Goal: Information Seeking & Learning: Find specific fact

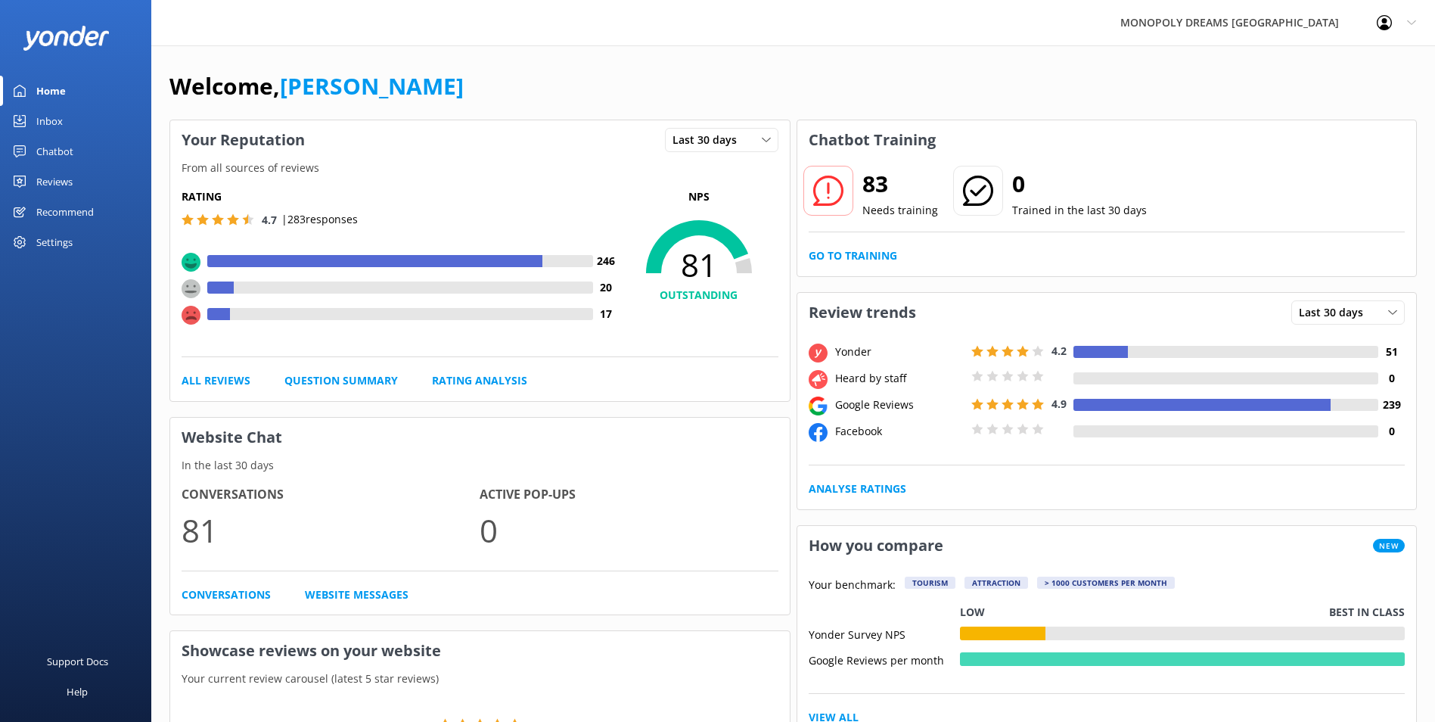
click at [42, 129] on div "Inbox" at bounding box center [49, 121] width 26 height 30
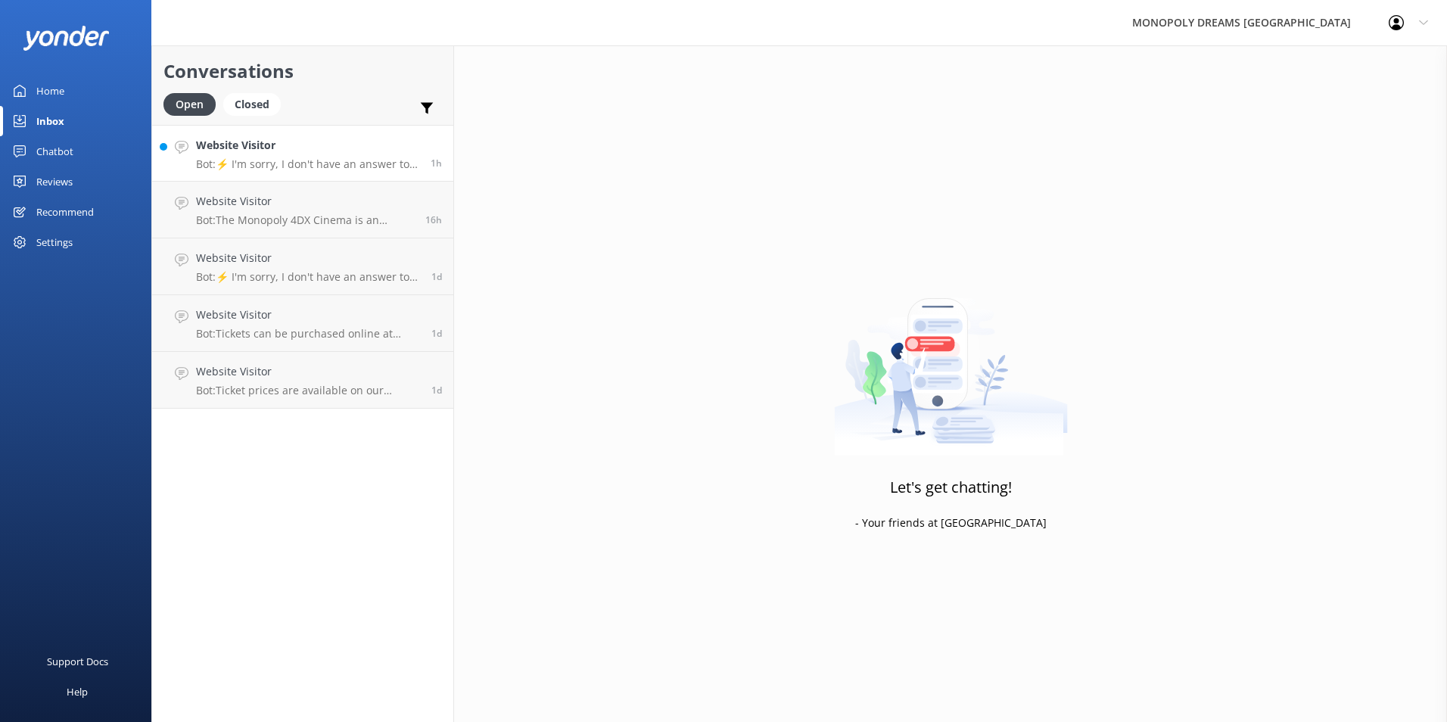
click at [324, 149] on h4 "Website Visitor" at bounding box center [307, 145] width 223 height 17
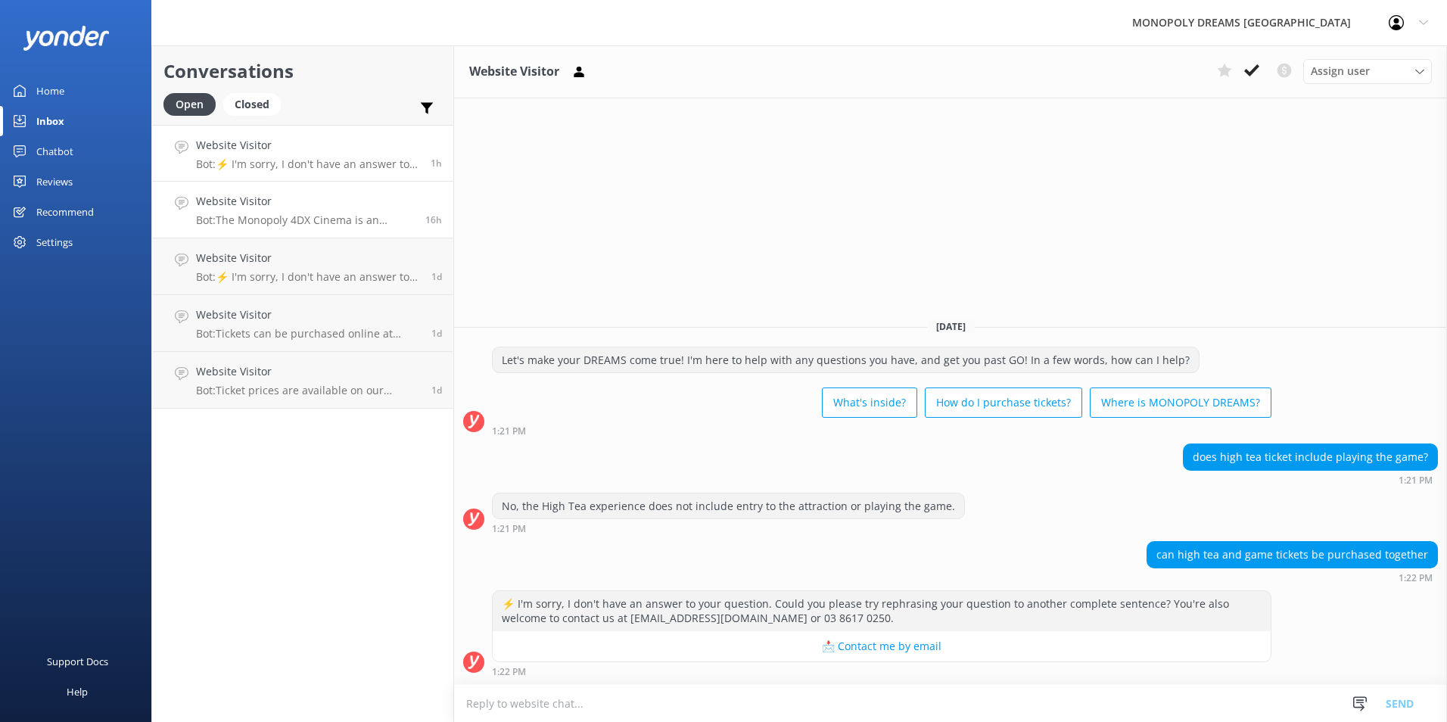
click at [334, 216] on p "Bot: The Monopoly 4DX Cinema is an immersive 3D adventure through [GEOGRAPHIC_D…" at bounding box center [305, 220] width 218 height 14
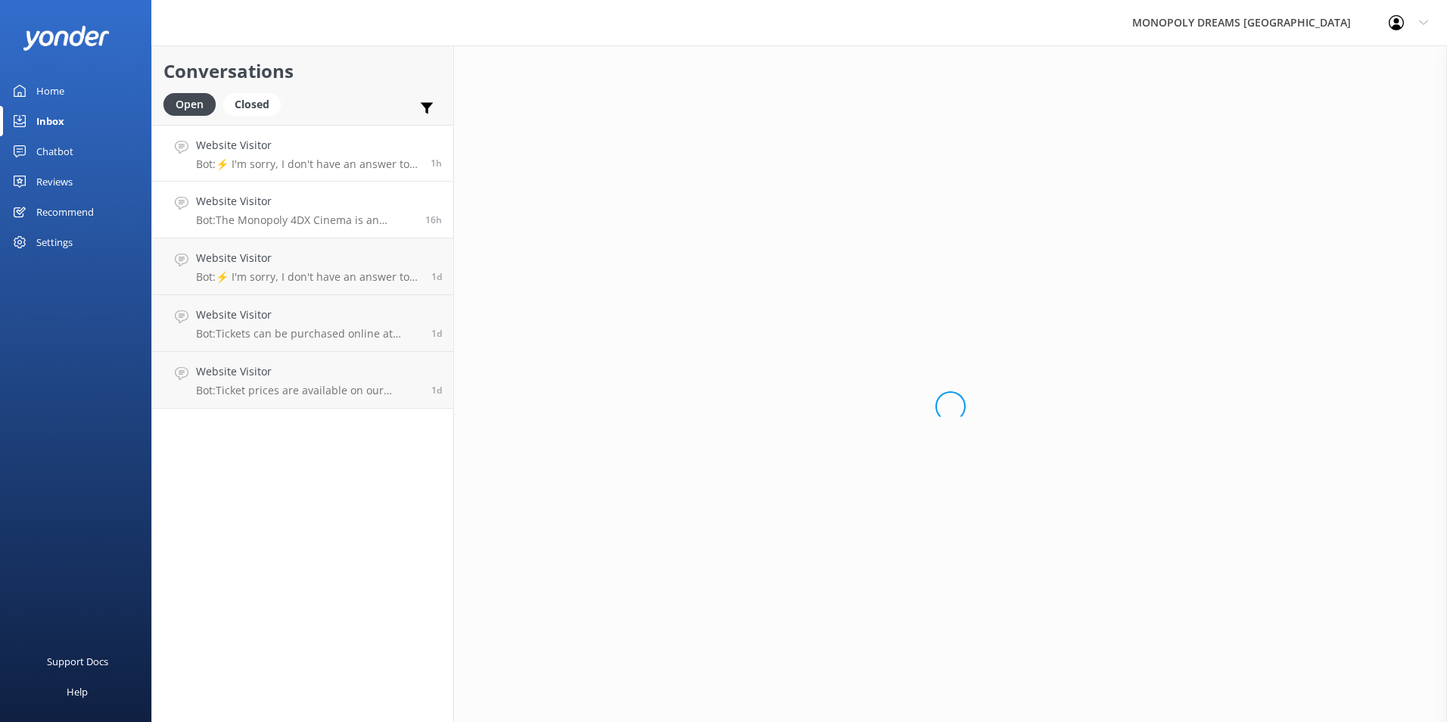
click at [326, 168] on p "Bot: ⚡ I'm sorry, I don't have an answer to your question. Could you please try…" at bounding box center [307, 164] width 223 height 14
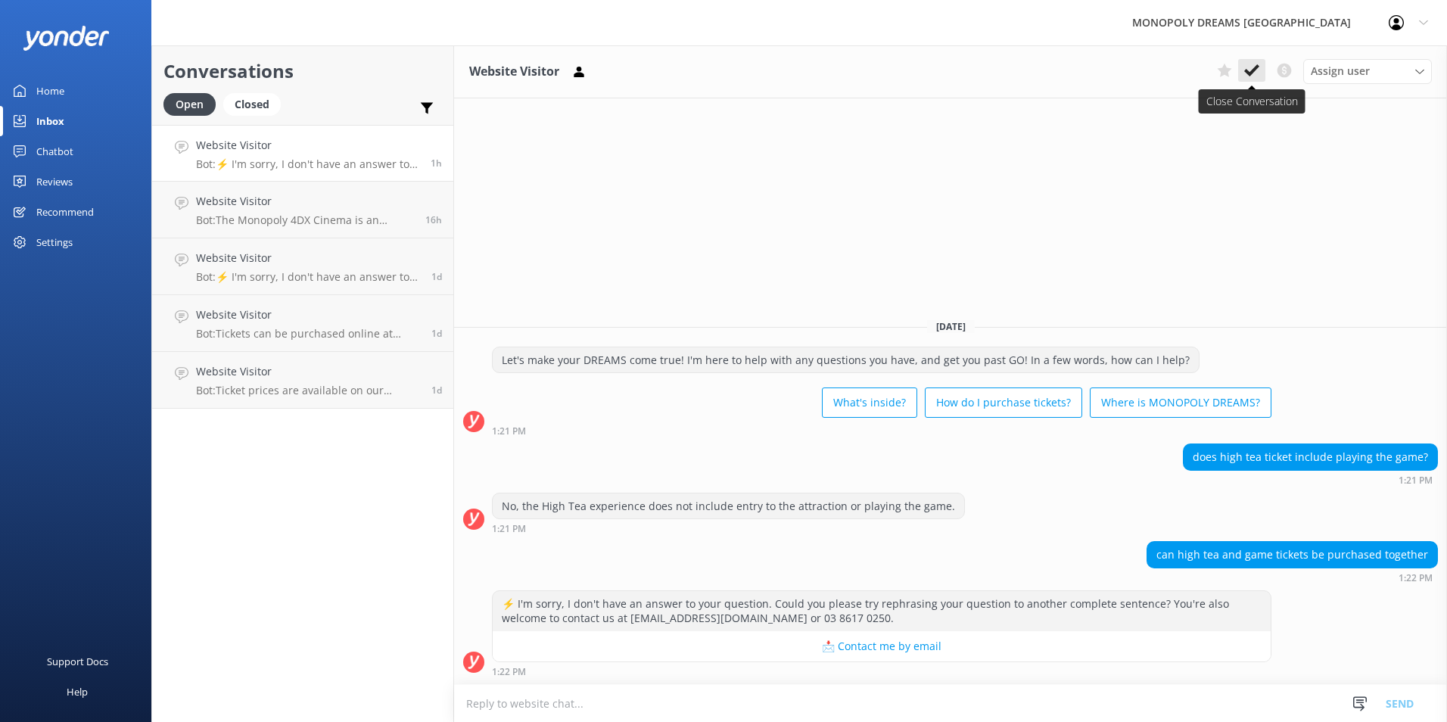
click at [1242, 73] on button at bounding box center [1251, 70] width 27 height 23
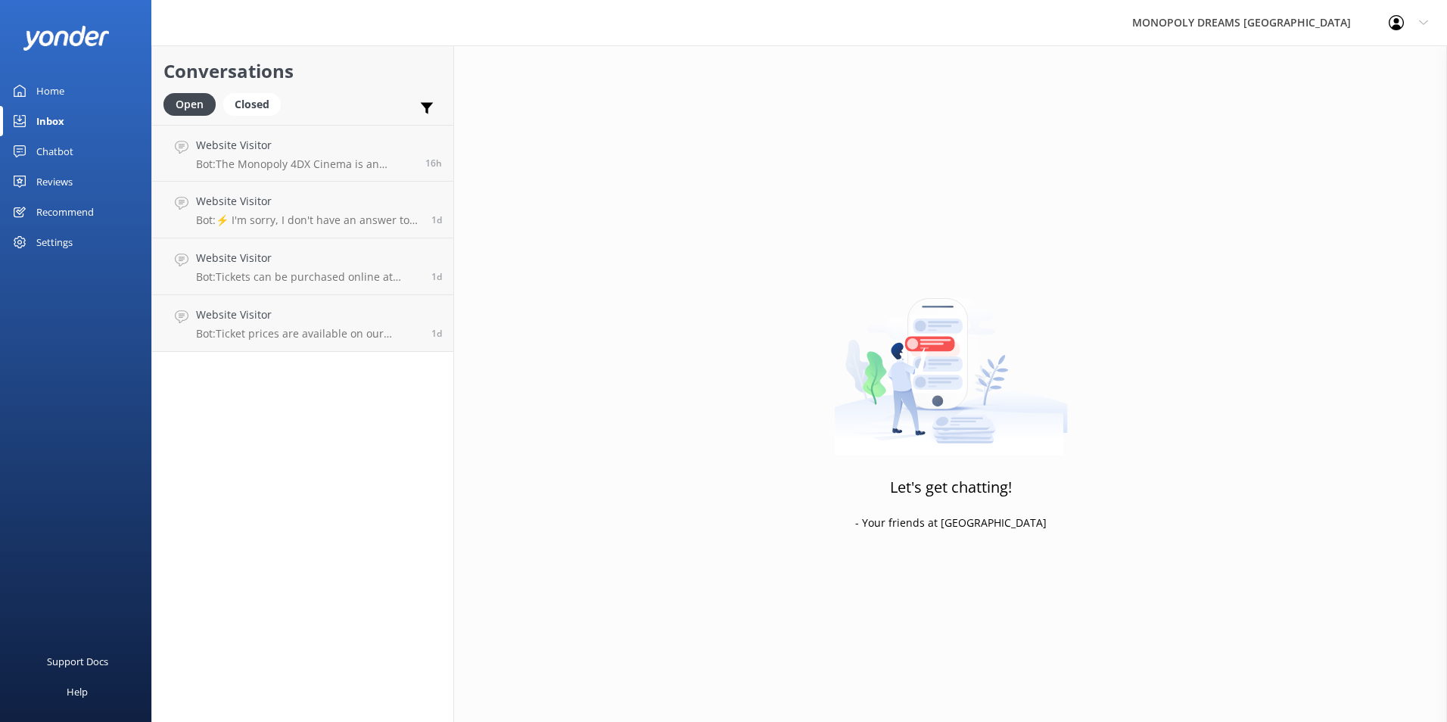
click at [79, 104] on link "Home" at bounding box center [75, 91] width 151 height 30
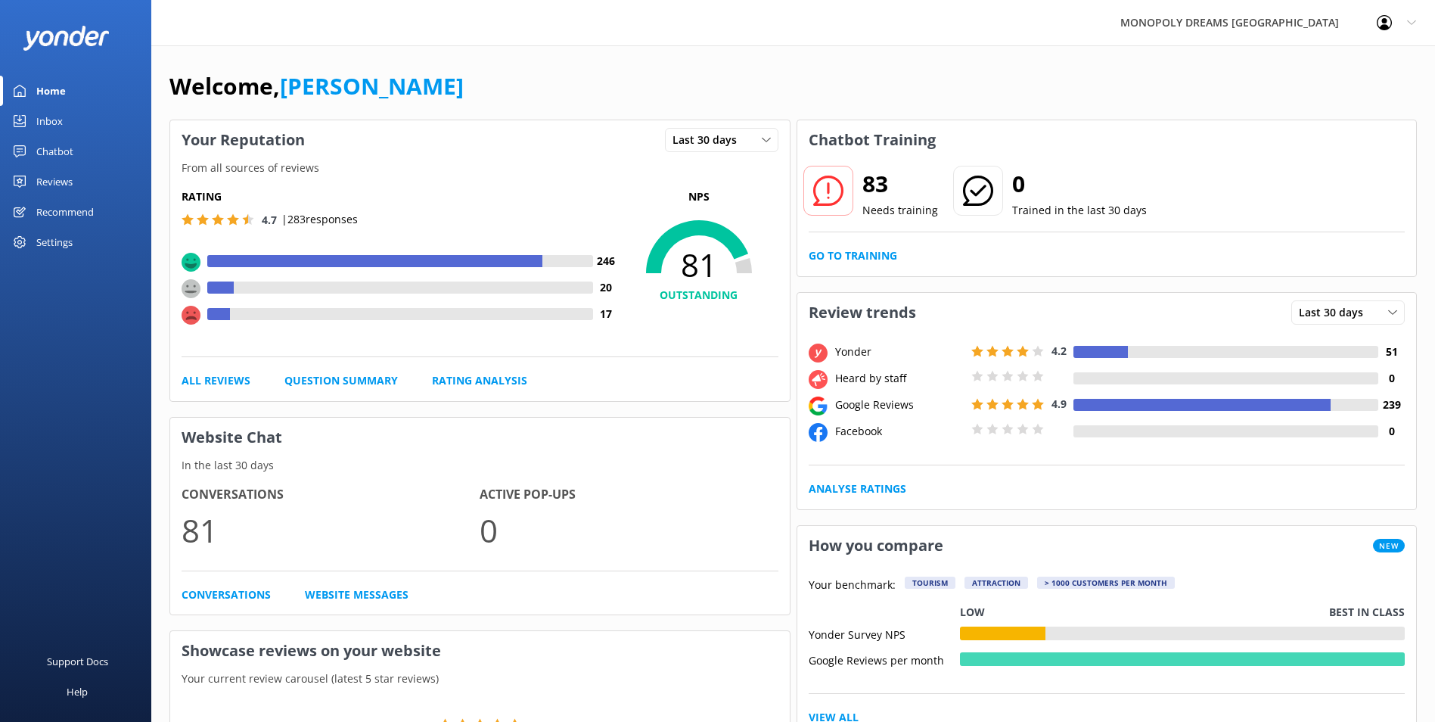
click at [92, 126] on link "Inbox" at bounding box center [75, 121] width 151 height 30
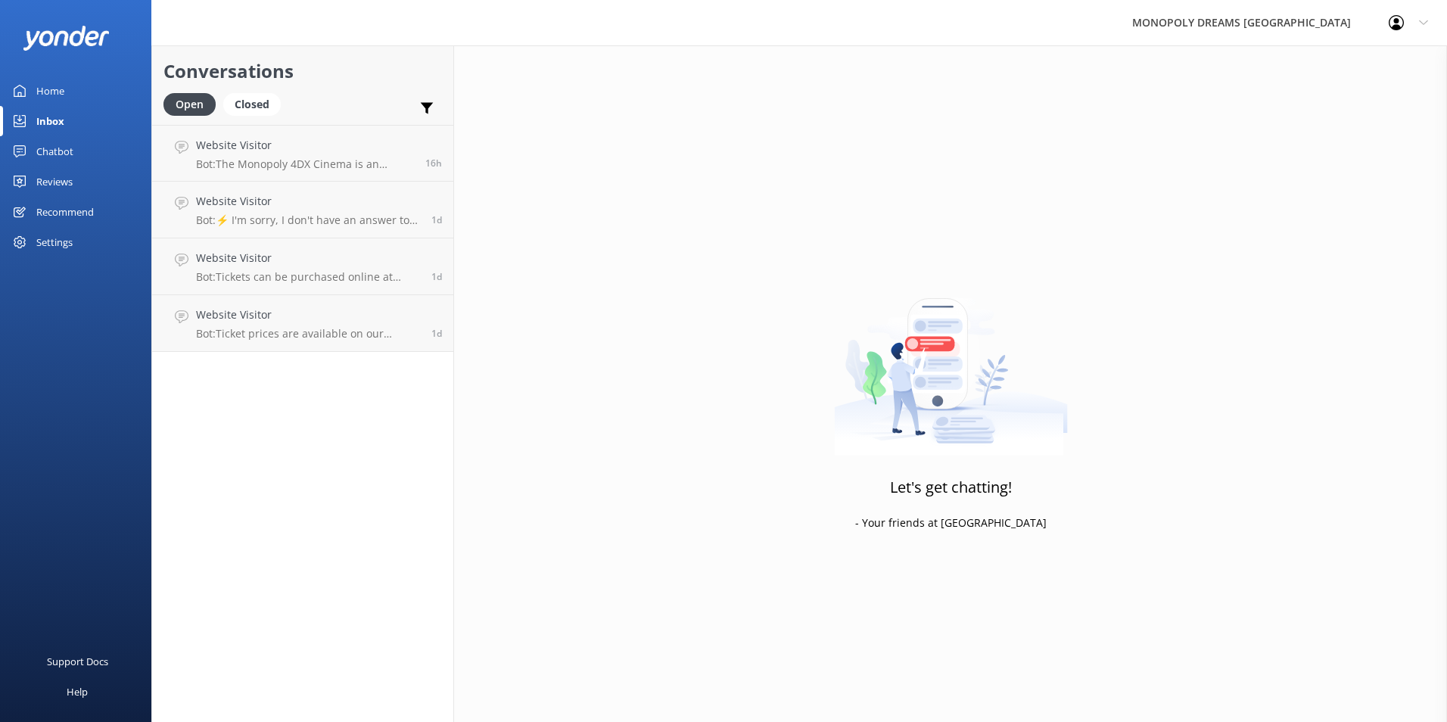
click at [60, 82] on div "Home" at bounding box center [50, 91] width 28 height 30
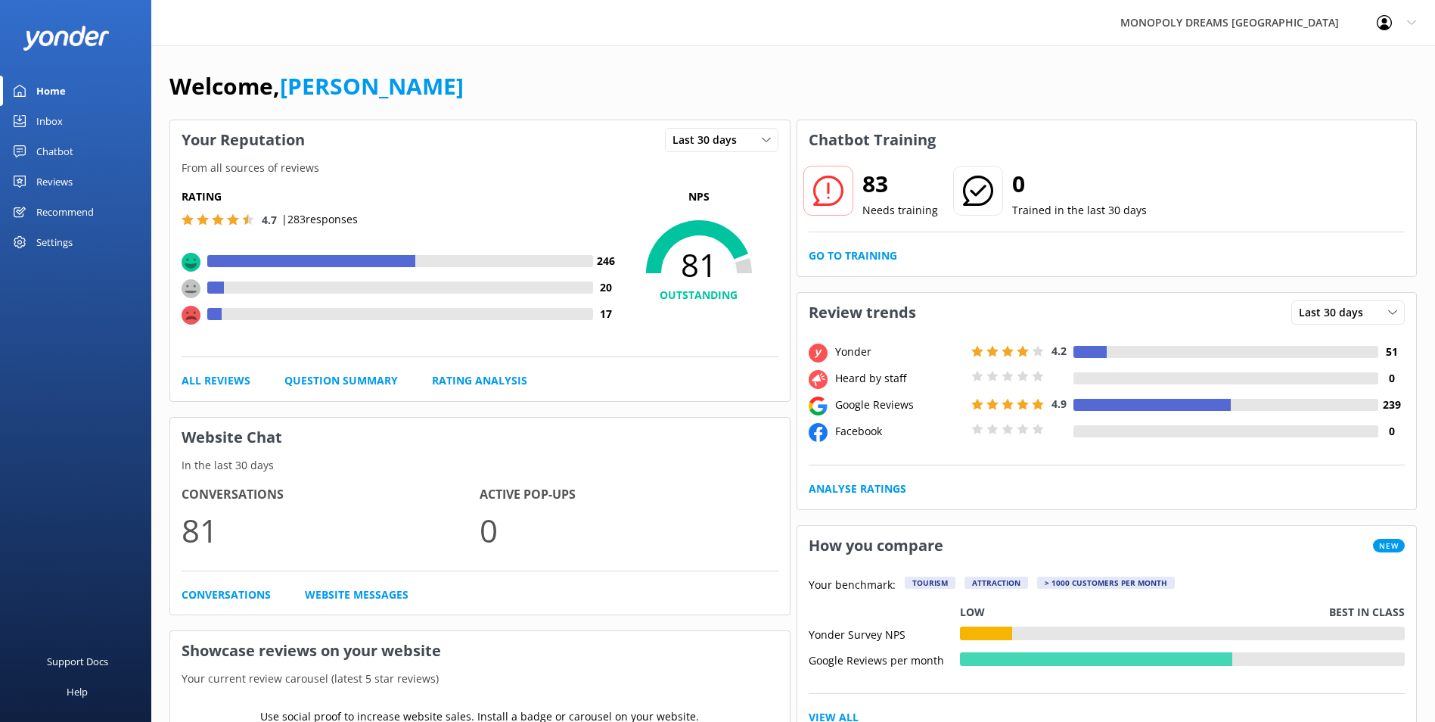
click at [41, 122] on div "Inbox" at bounding box center [49, 121] width 26 height 30
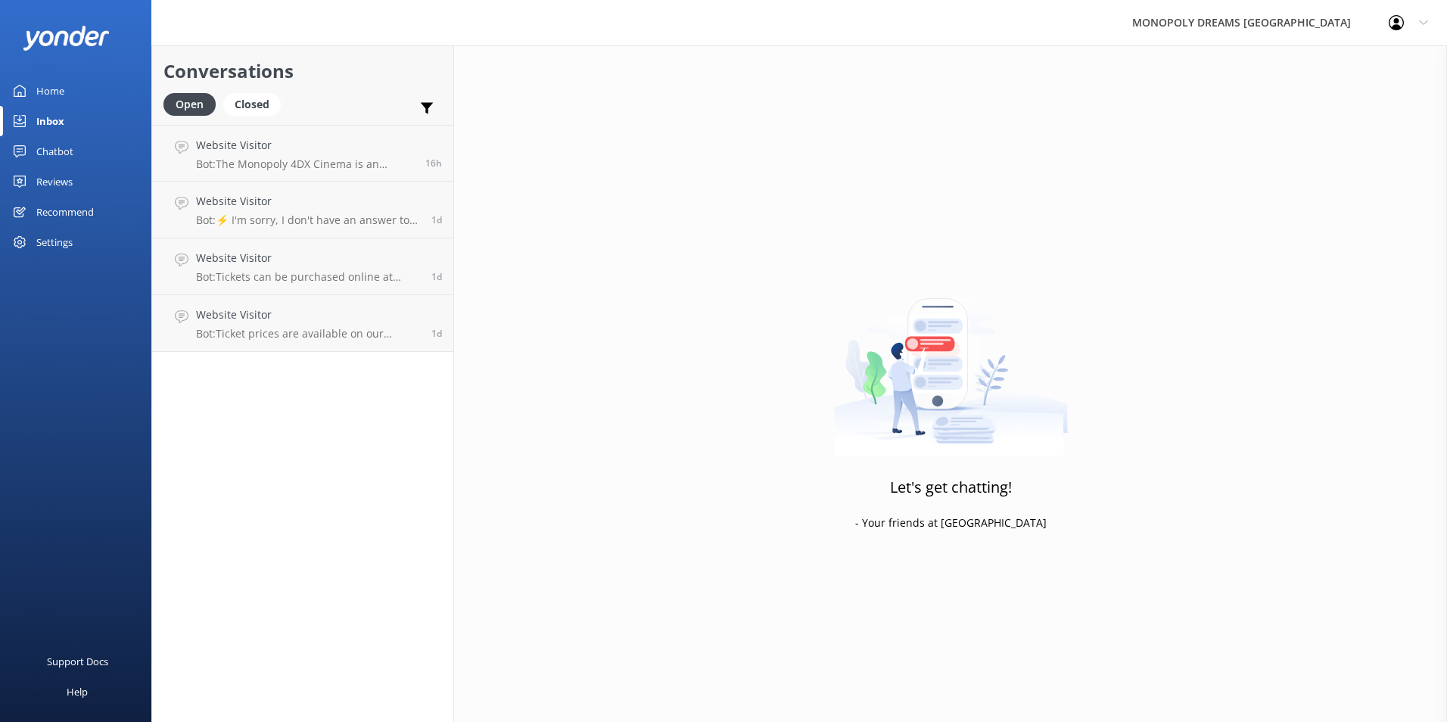
click at [59, 95] on div "Home" at bounding box center [50, 91] width 28 height 30
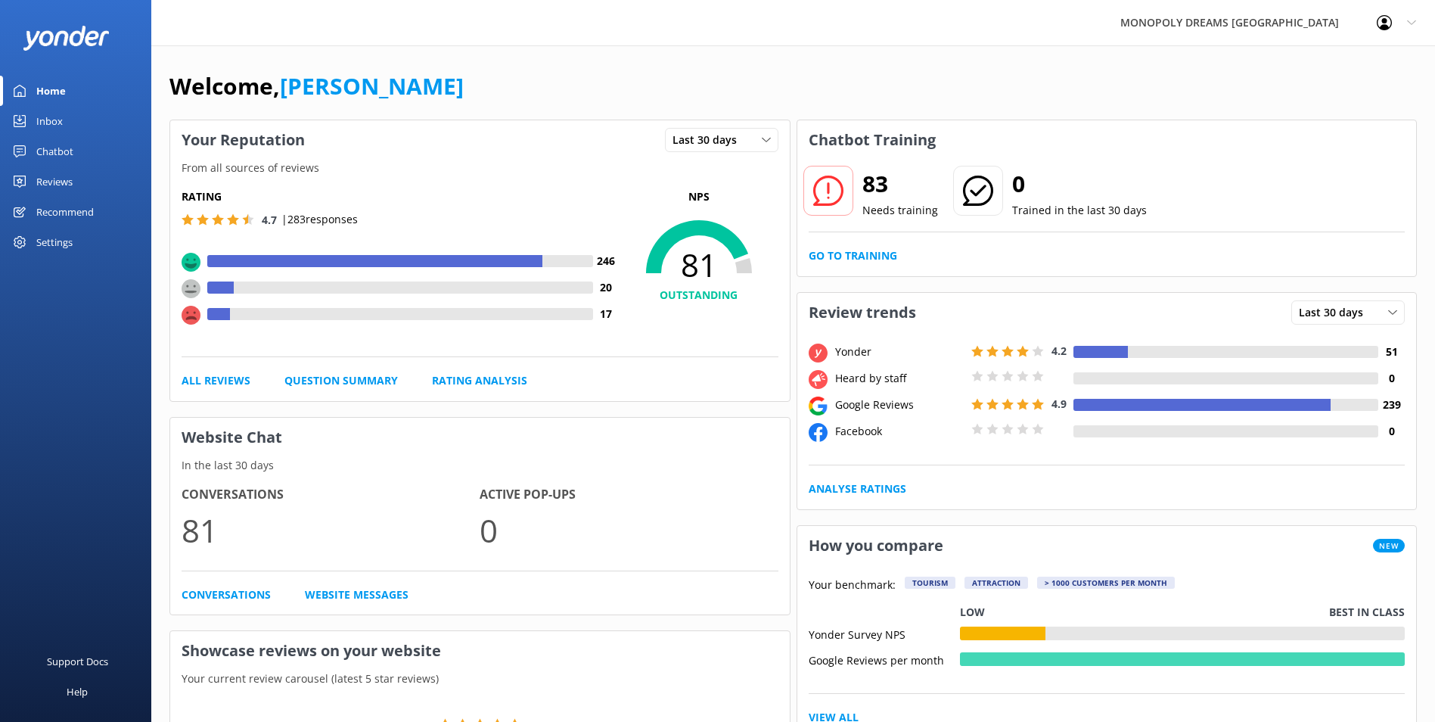
click at [71, 154] on div "Chatbot" at bounding box center [54, 151] width 37 height 30
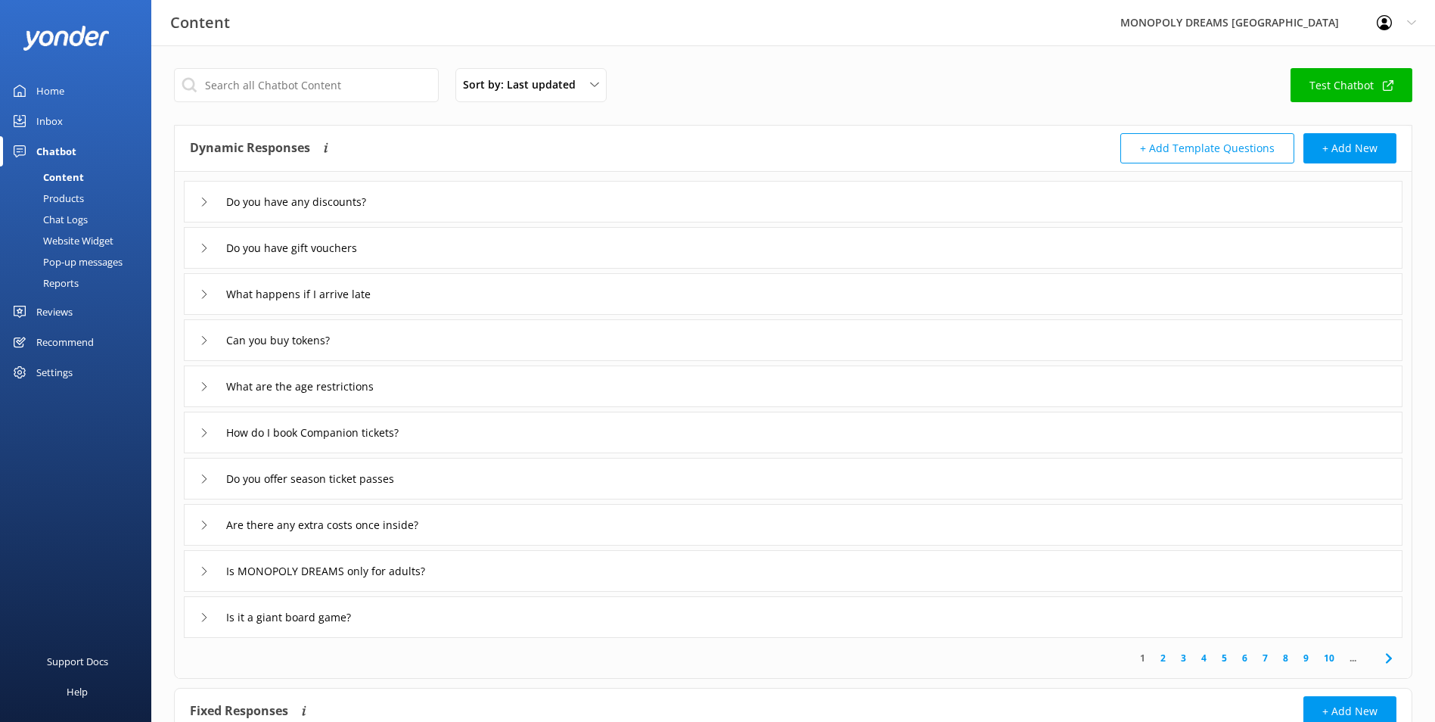
click at [297, 183] on div "Do you have any discounts?" at bounding box center [793, 202] width 1219 height 42
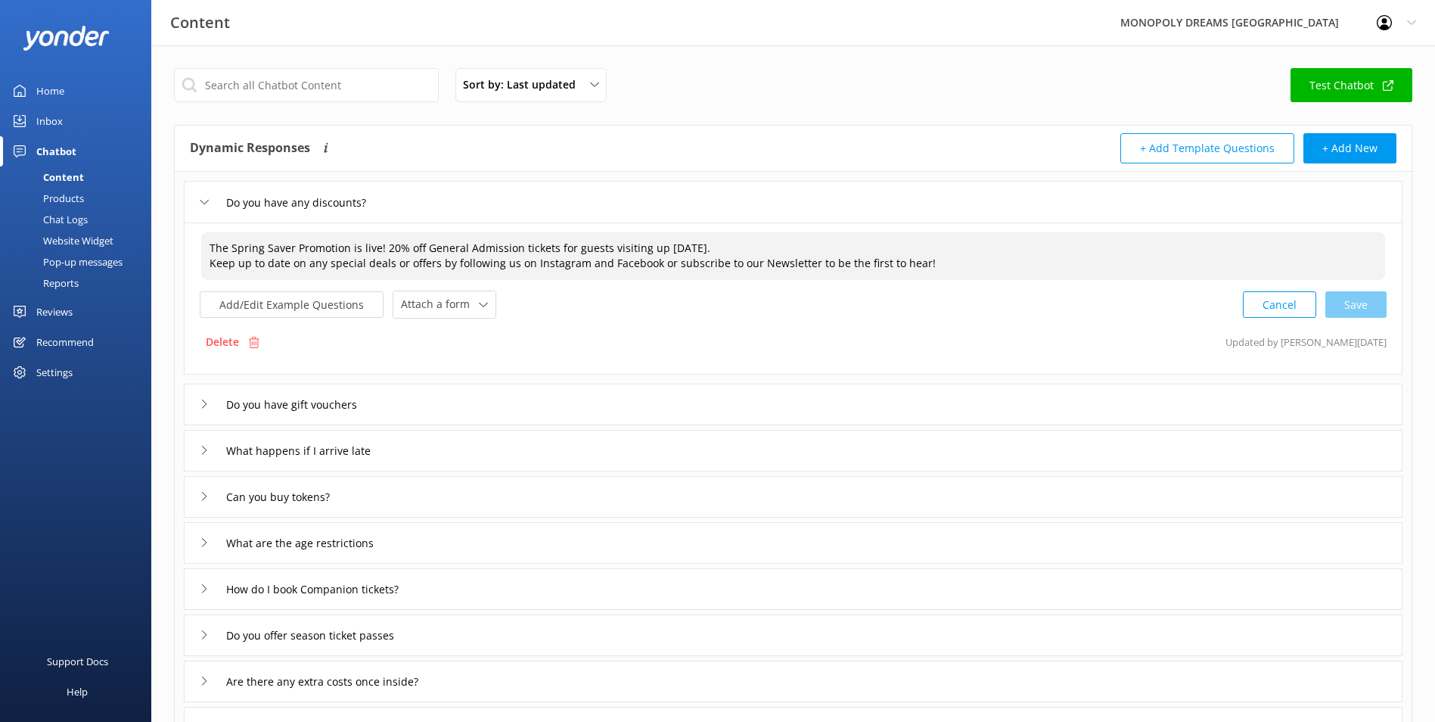
drag, startPoint x: 745, startPoint y: 243, endPoint x: 194, endPoint y: 219, distance: 551.3
click at [194, 219] on div "Do you have any discounts? The Spring Saver Promotion is live! 20% off General …" at bounding box center [793, 483] width 1237 height 623
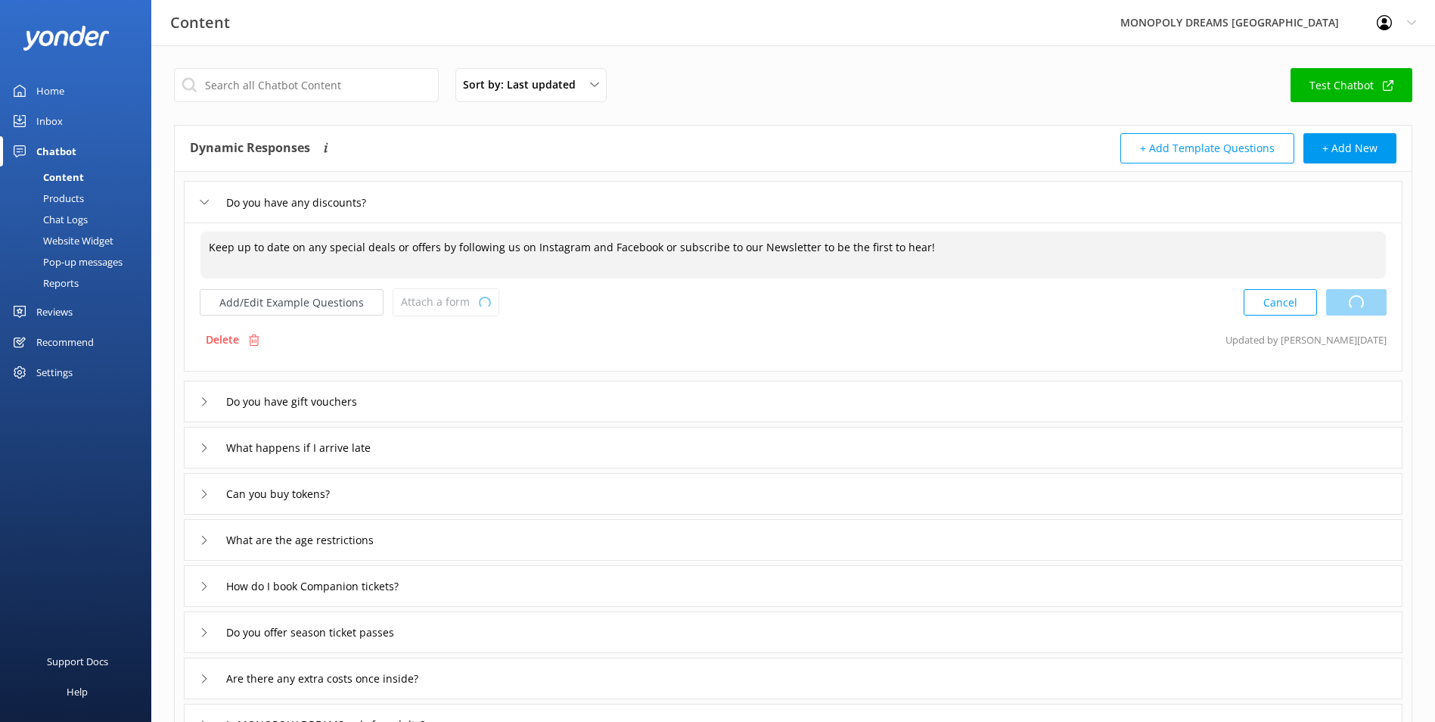
click at [1360, 310] on div "Cancel Loading.." at bounding box center [1315, 302] width 143 height 28
type textarea "Keep up to date on any special deals or offers by following us on Instagram and…"
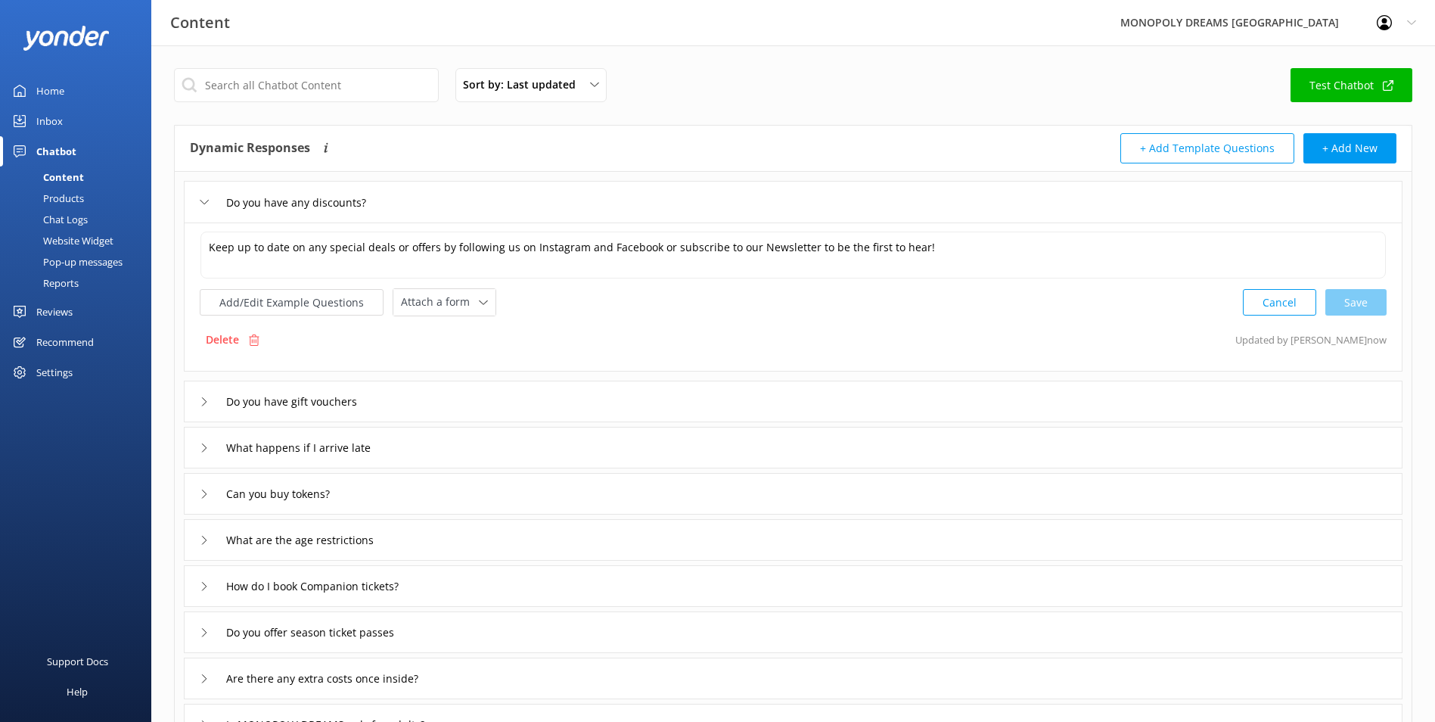
click at [454, 396] on div "Do you have gift vouchers" at bounding box center [793, 402] width 1219 height 42
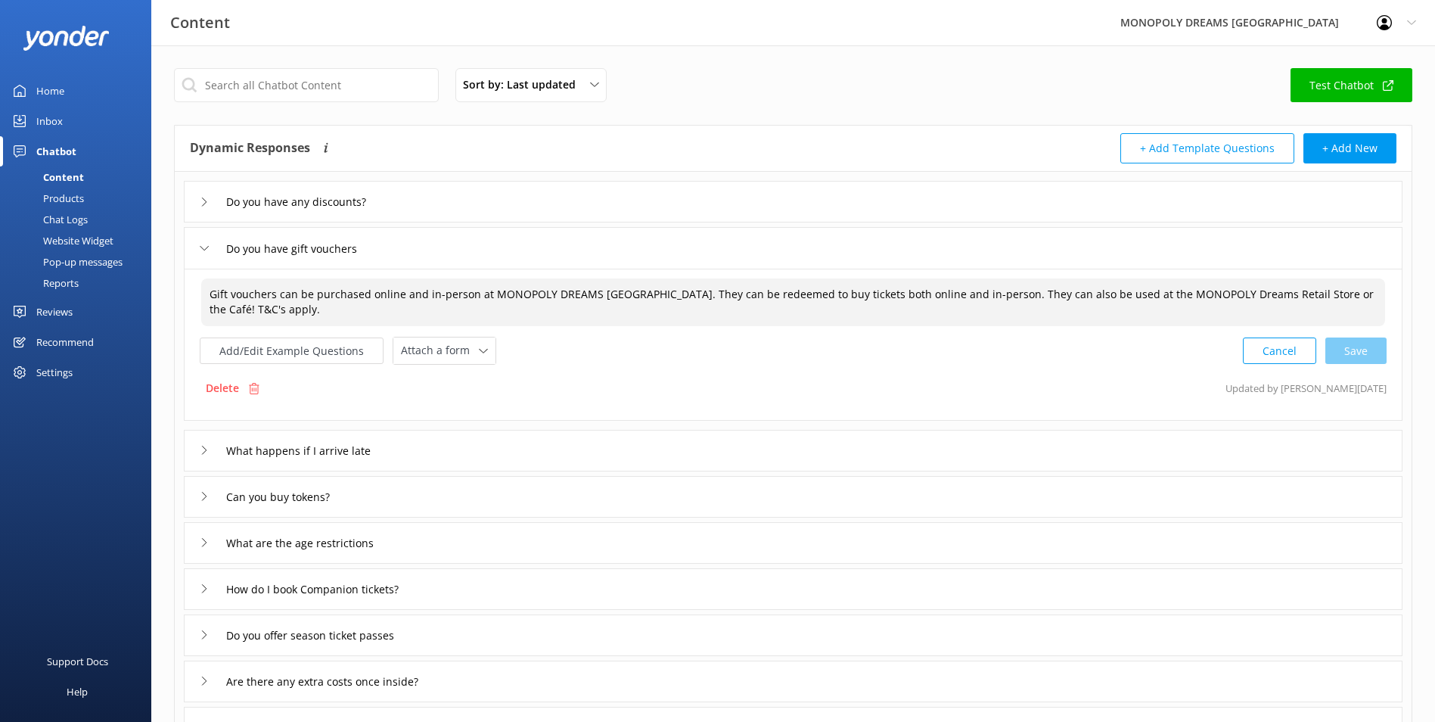
click at [468, 310] on textarea "Gift vouchers can be purchased online and in-person at MONOPOLY DREAMS [GEOGRAP…" at bounding box center [793, 302] width 1184 height 48
click at [791, 303] on textarea "Gift vouchers can be purchased online and in-person at MONOPOLY DREAMS [GEOGRAP…" at bounding box center [793, 302] width 1184 height 48
click at [396, 445] on input "What happens if I arrive late" at bounding box center [315, 450] width 194 height 23
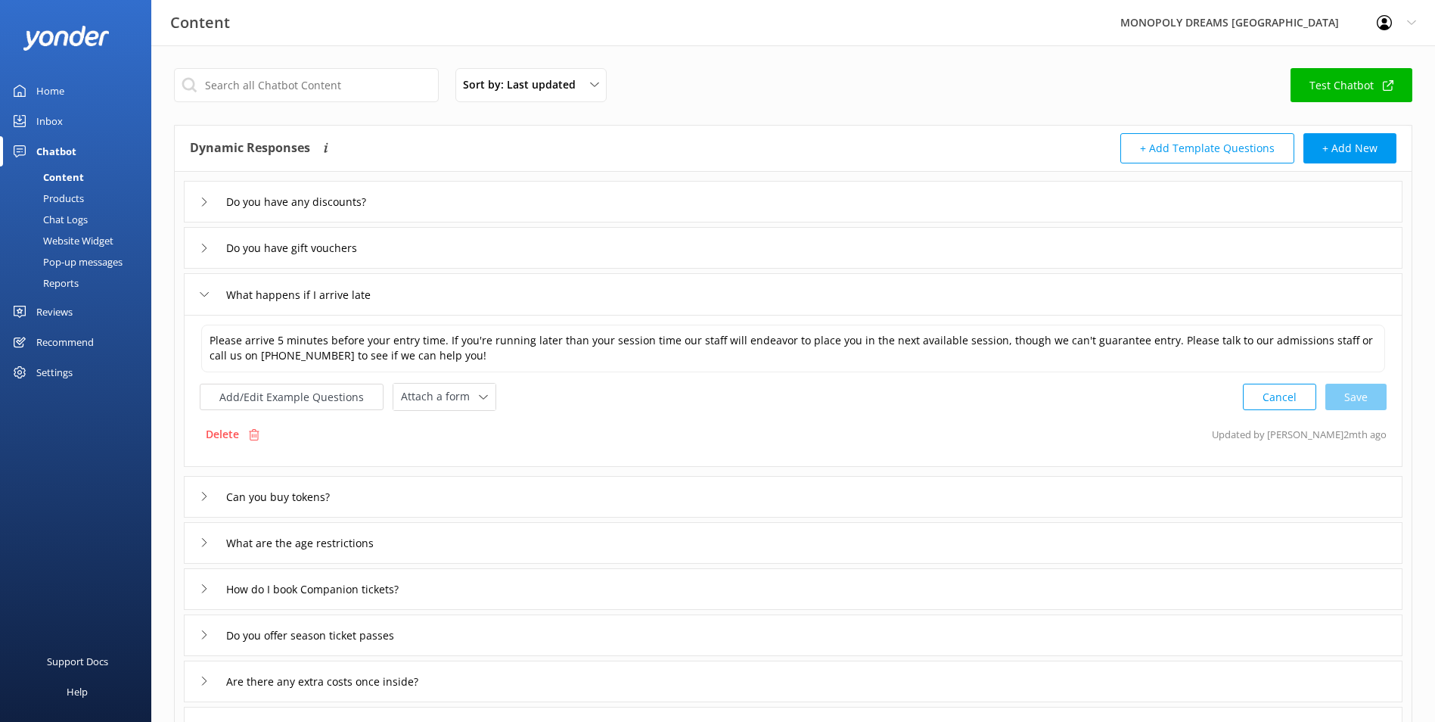
click at [406, 499] on div "Can you buy tokens?" at bounding box center [793, 497] width 1219 height 42
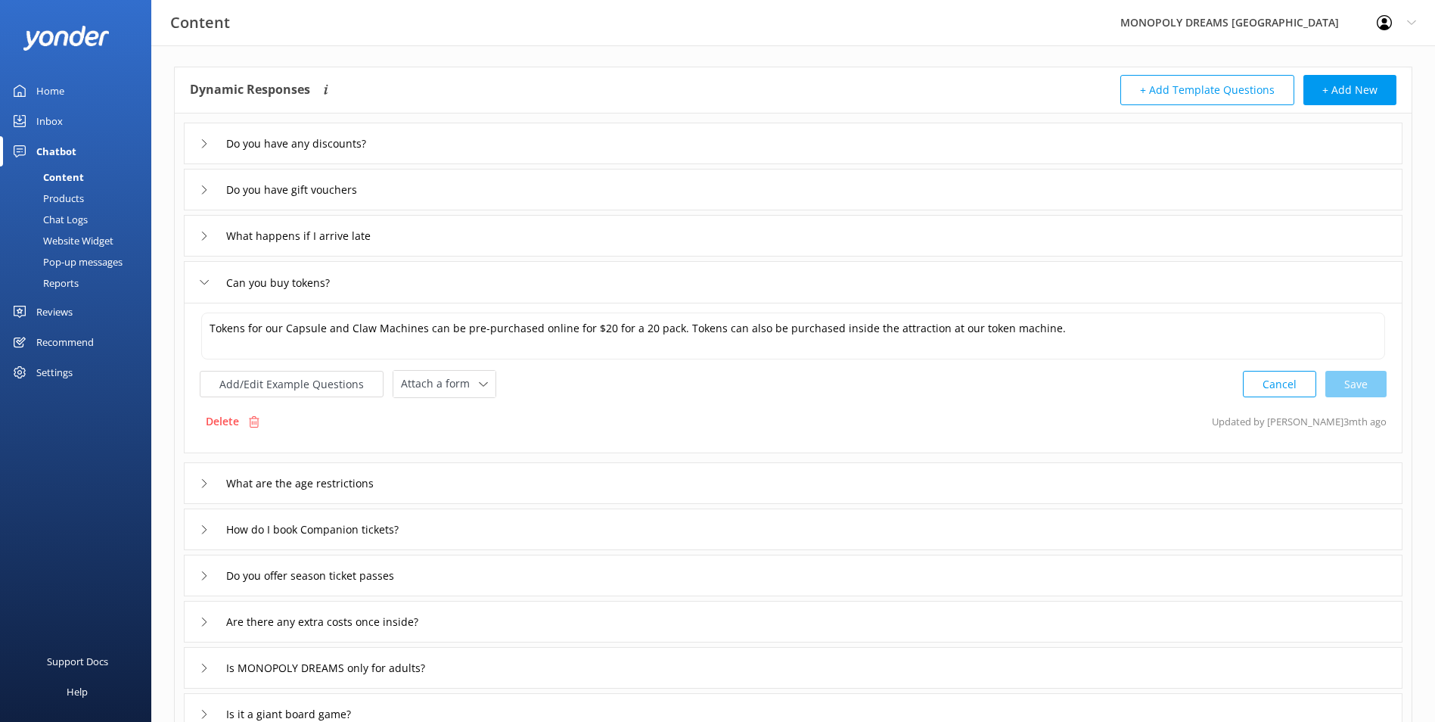
scroll to position [76, 0]
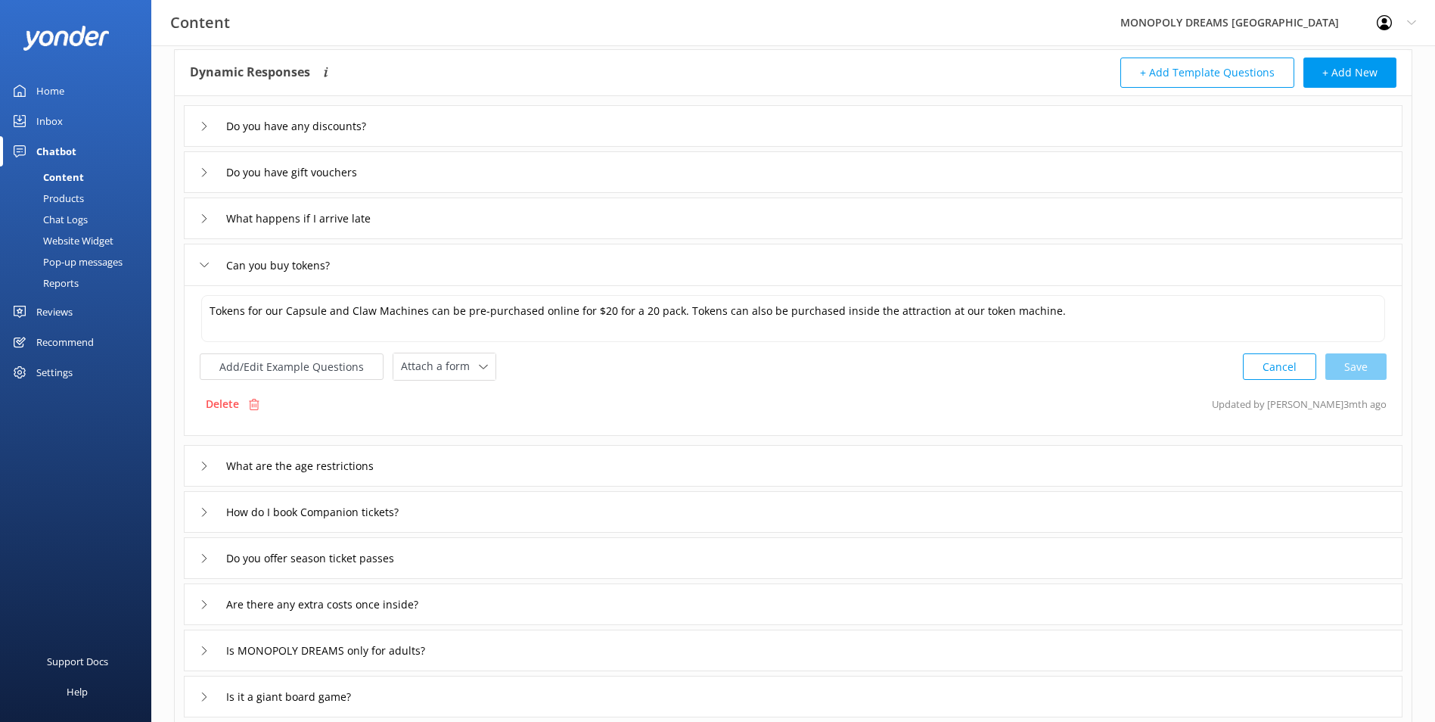
click at [581, 480] on div "What are the age restrictions" at bounding box center [793, 466] width 1219 height 42
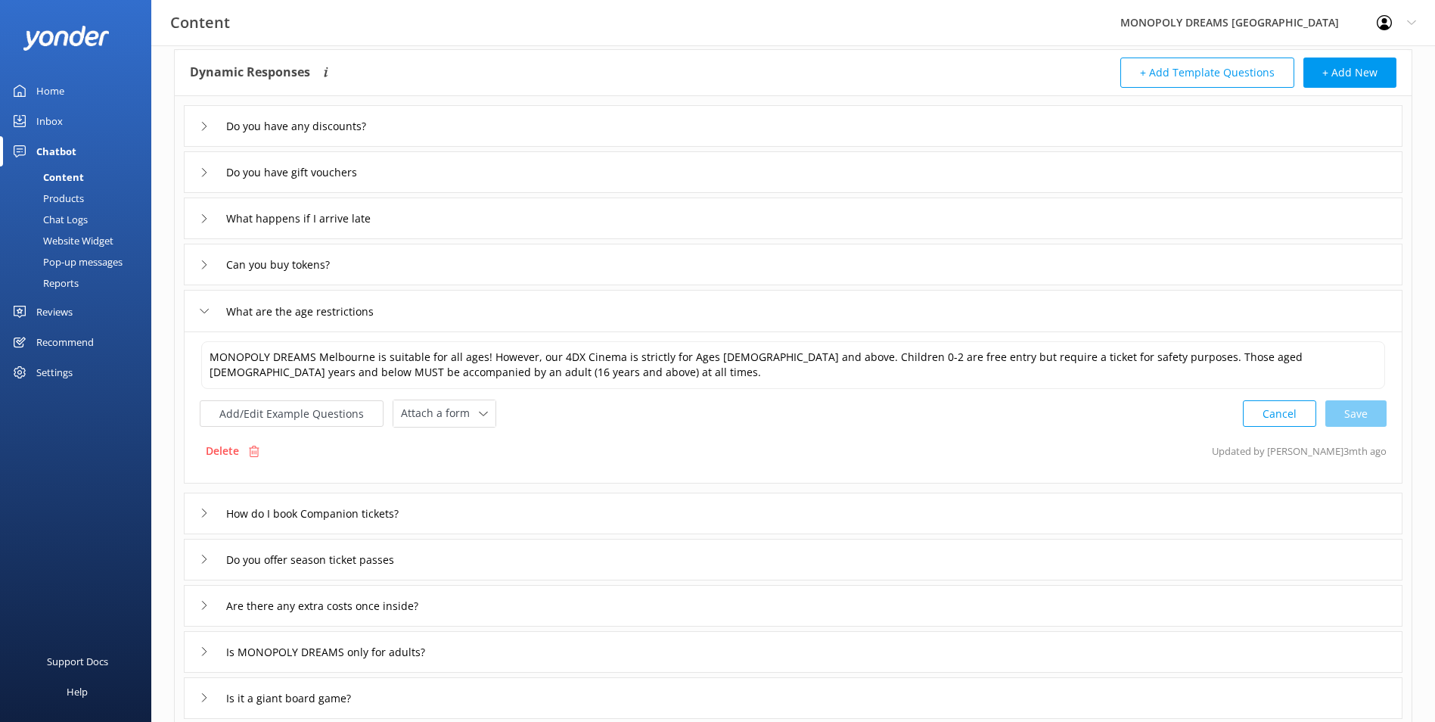
click at [573, 503] on div "How do I book Companion tickets?" at bounding box center [793, 514] width 1219 height 42
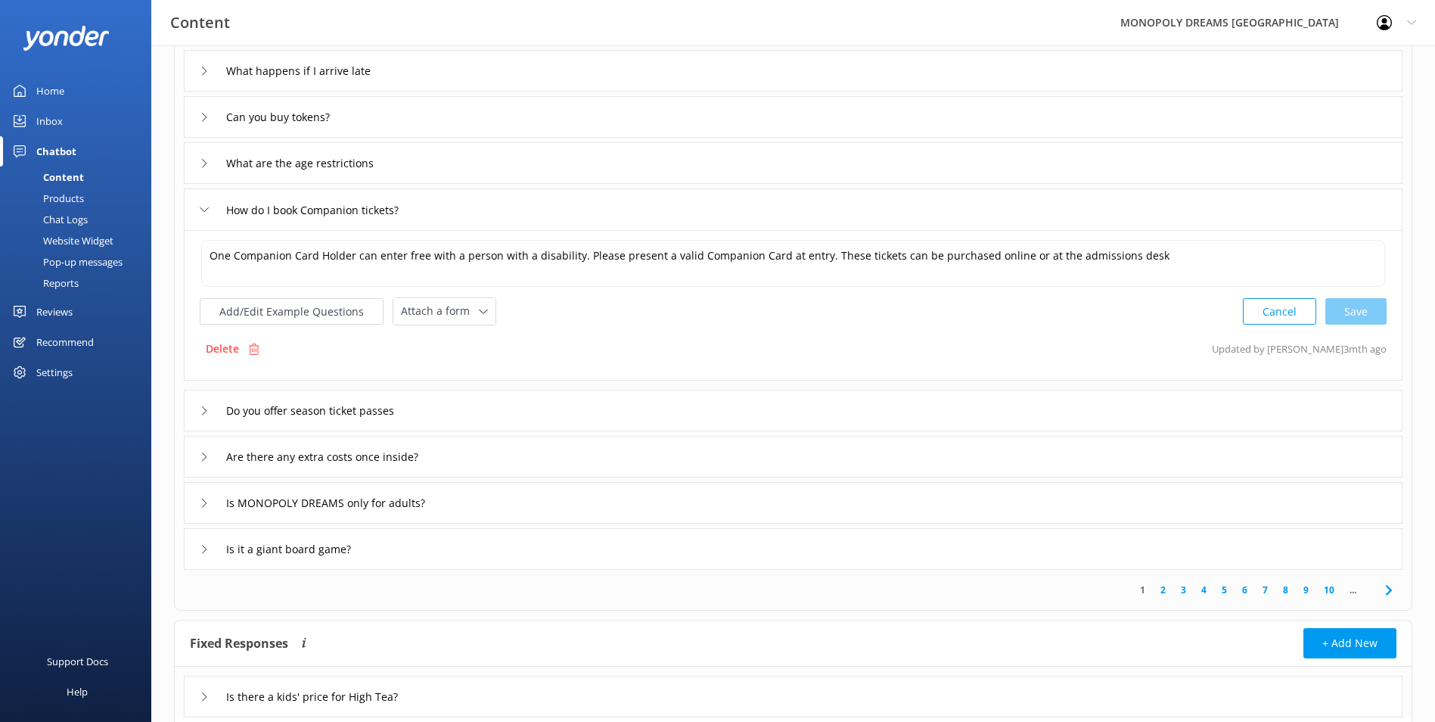
scroll to position [227, 0]
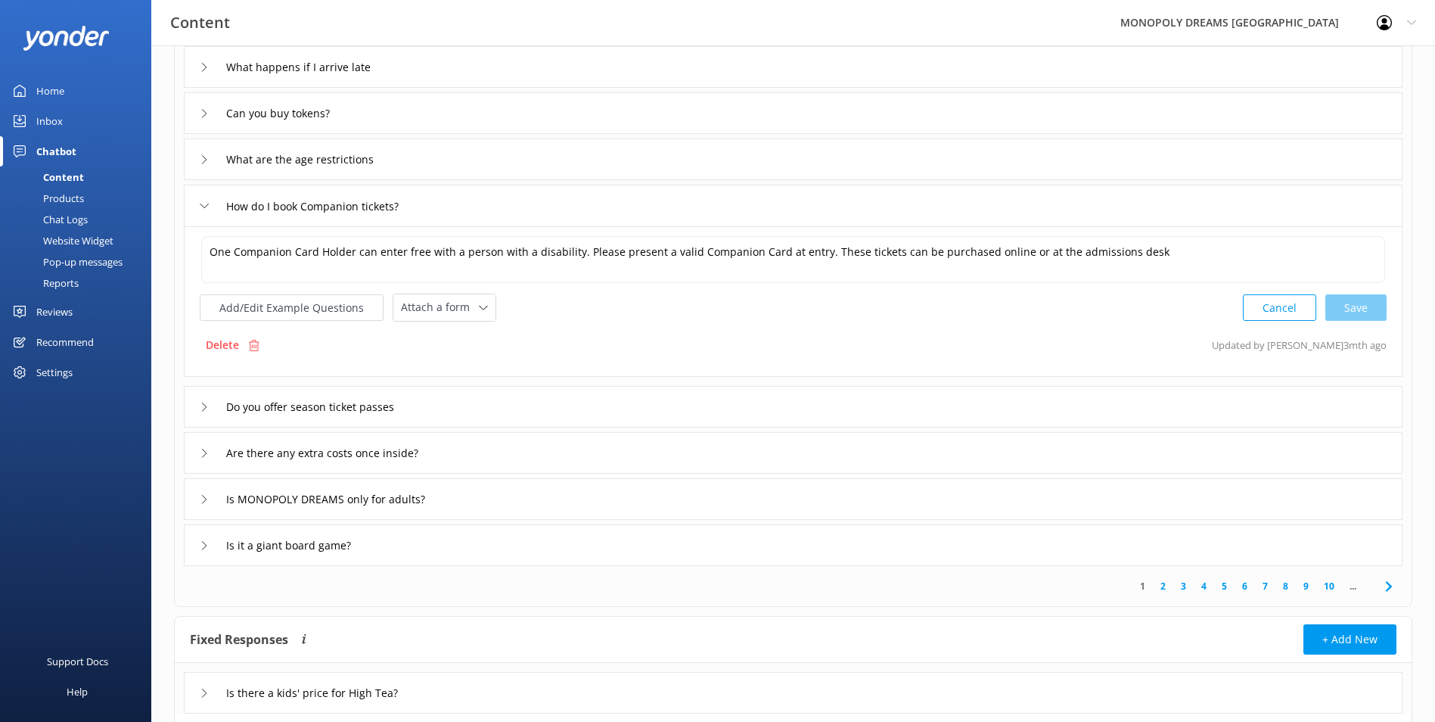
click at [537, 404] on div "Do you offer season ticket passes" at bounding box center [793, 407] width 1219 height 42
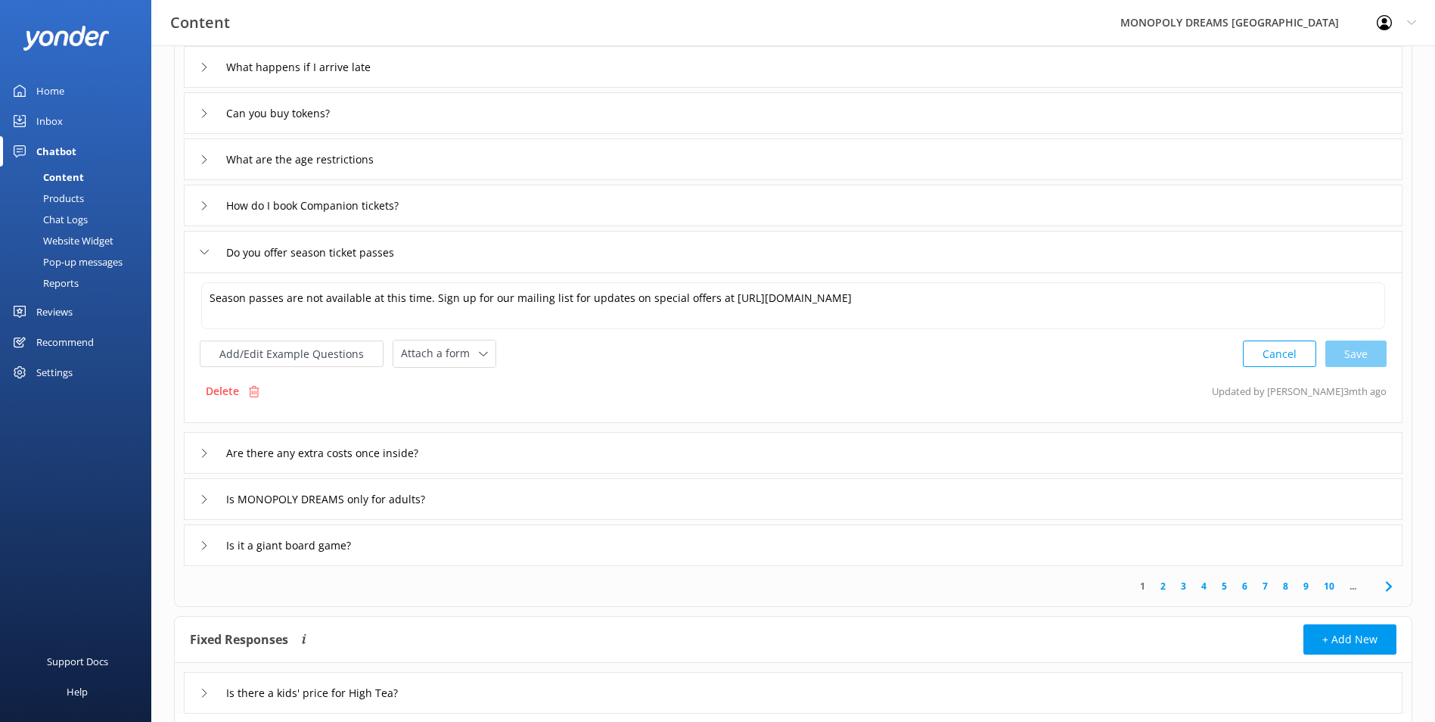
click at [550, 446] on div "Are there any extra costs once inside?" at bounding box center [793, 453] width 1219 height 42
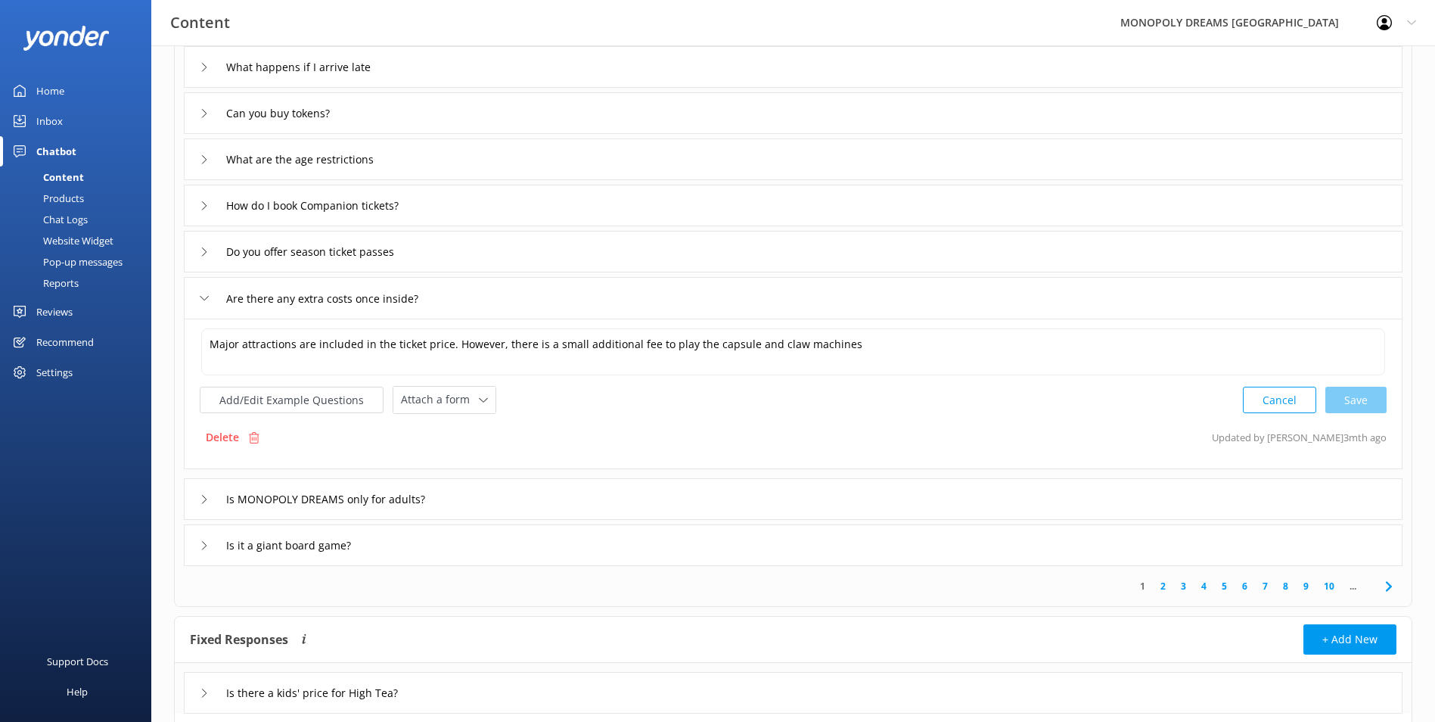
click at [551, 495] on div "Is MONOPOLY DREAMS only for adults?" at bounding box center [793, 499] width 1219 height 42
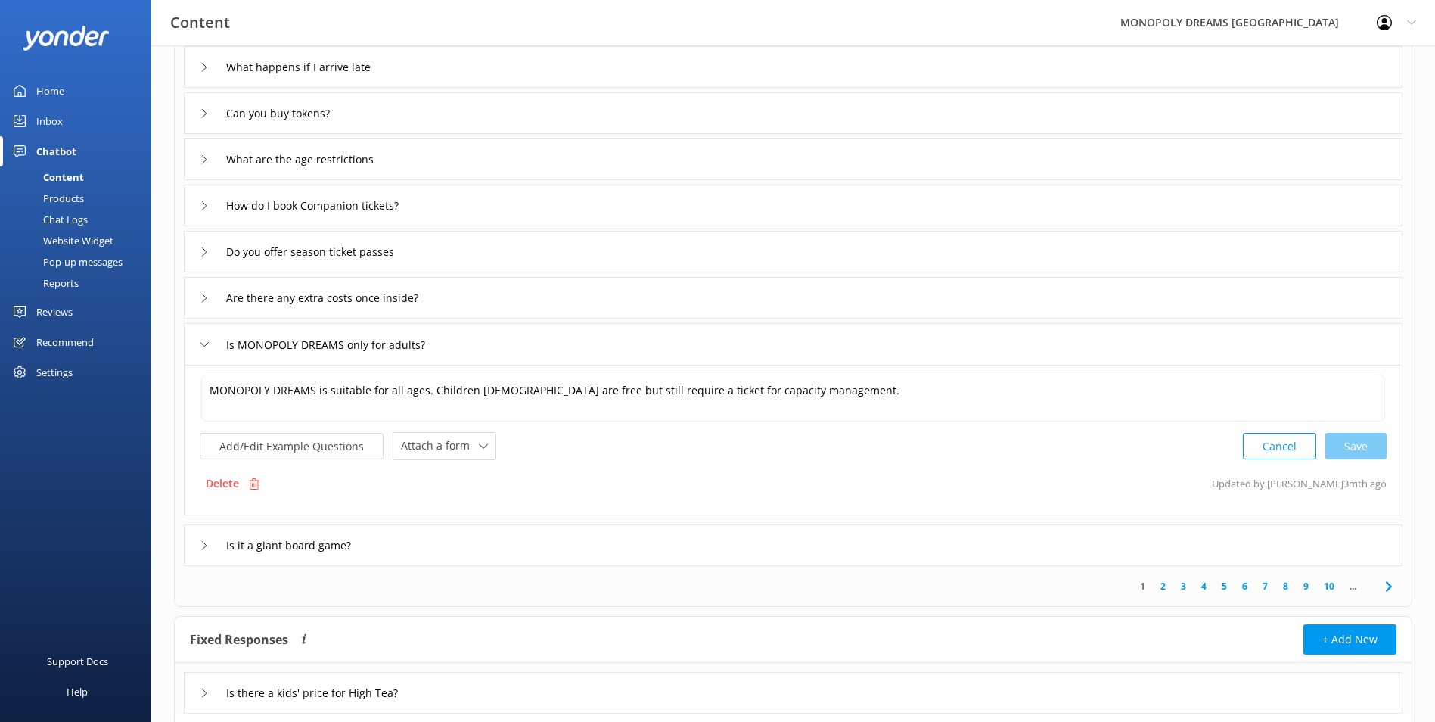
click at [562, 354] on div "Is MONOPOLY DREAMS only for adults?" at bounding box center [793, 344] width 1219 height 42
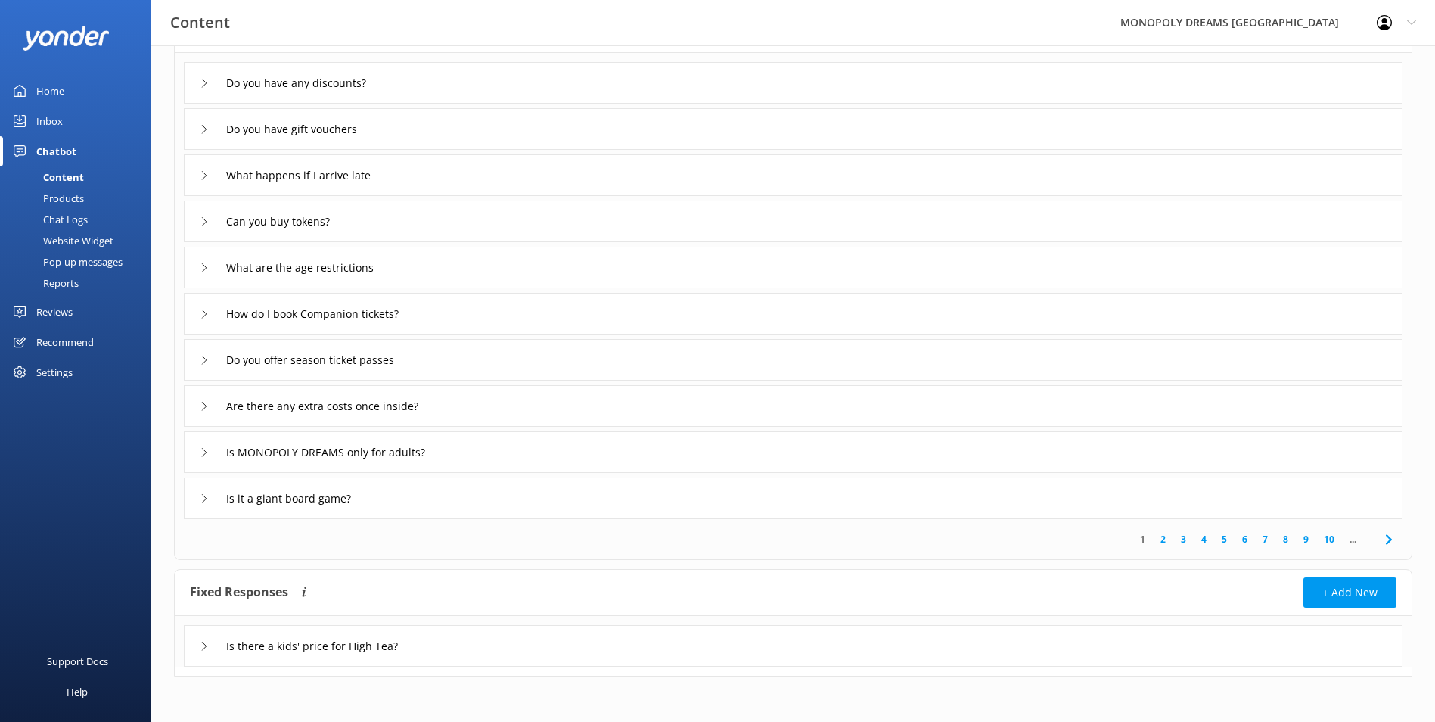
scroll to position [119, 0]
click at [560, 384] on div "Do you have any discounts? Do you have gift vouchers What happens if I arrive l…" at bounding box center [793, 286] width 1237 height 466
click at [556, 397] on div "Are there any extra costs once inside?" at bounding box center [793, 406] width 1219 height 42
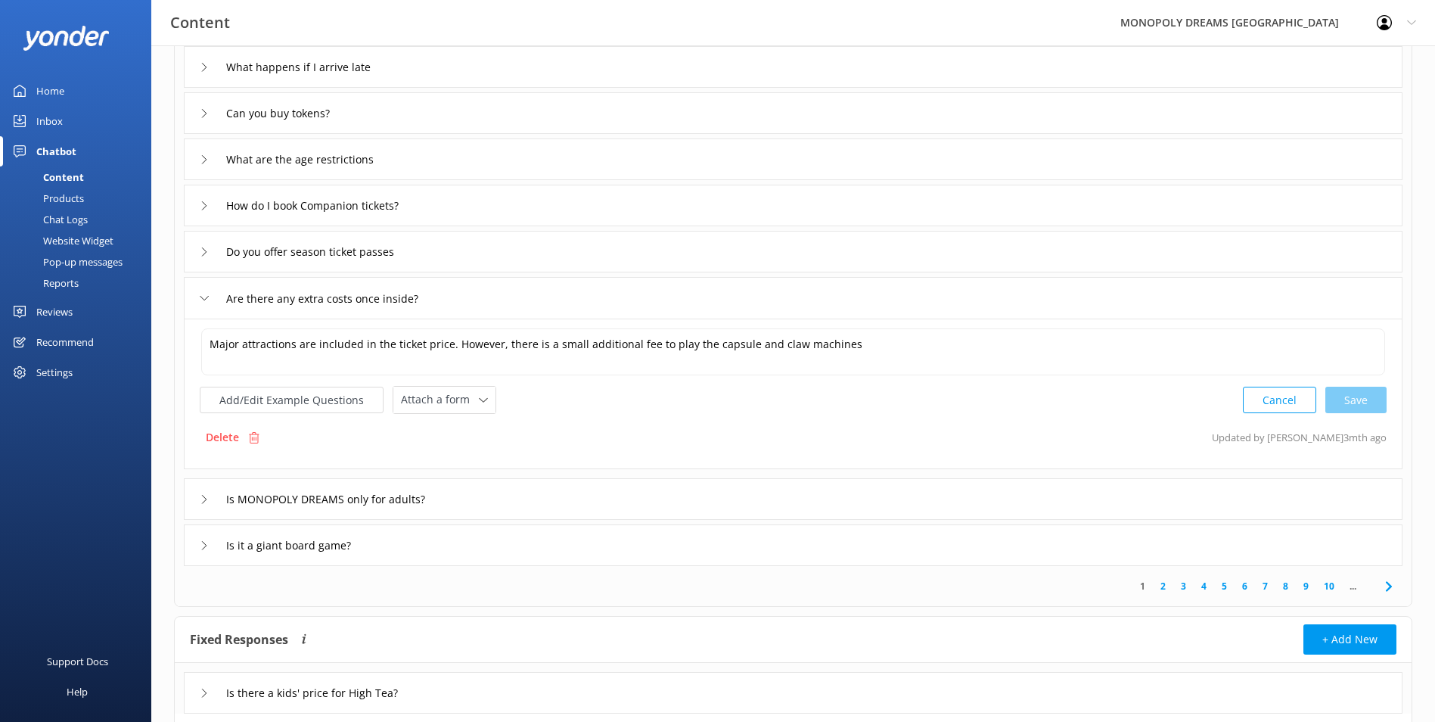
click at [400, 550] on div "Is it a giant board game?" at bounding box center [793, 545] width 1219 height 42
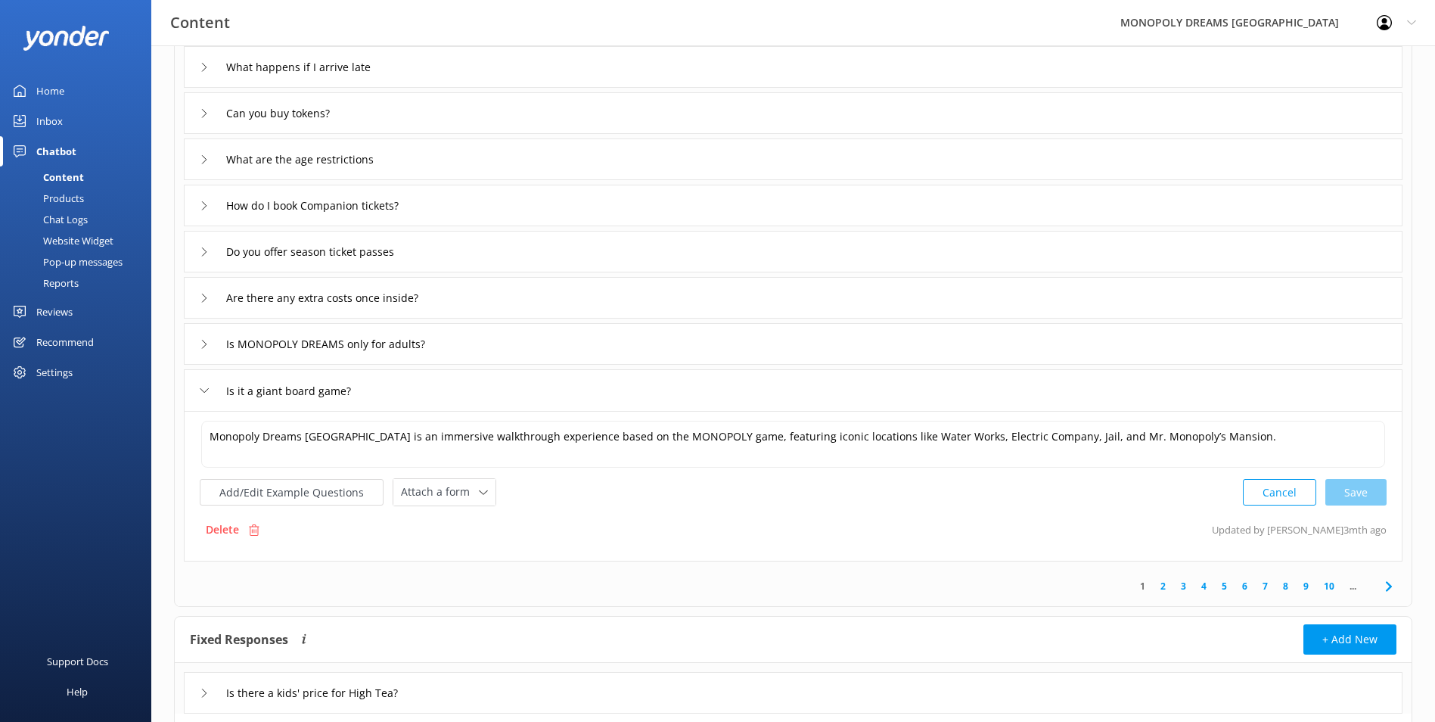
click at [209, 391] on div "Is it a giant board game?" at bounding box center [284, 390] width 169 height 25
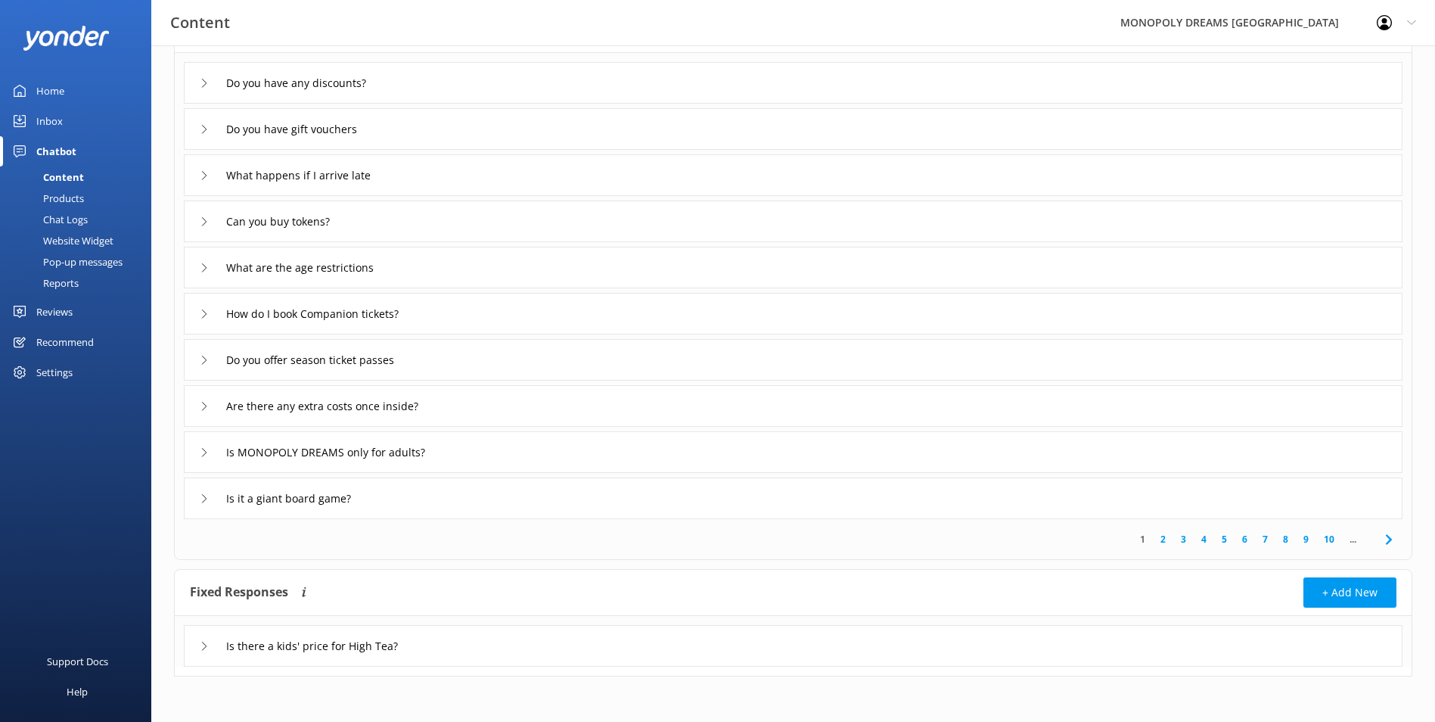
scroll to position [119, 0]
click at [193, 635] on div "Is there a kids' price for High Tea?" at bounding box center [793, 646] width 1219 height 42
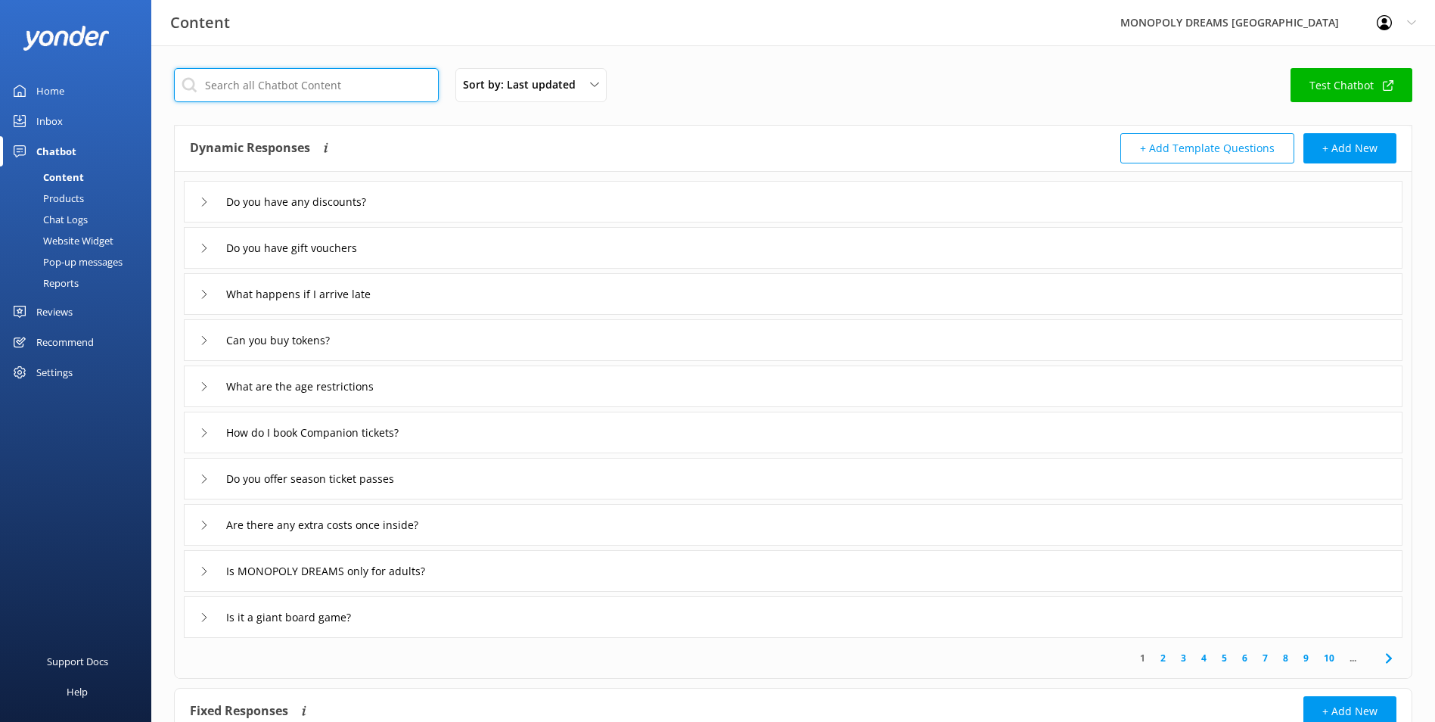
click at [365, 93] on input "text" at bounding box center [306, 85] width 265 height 34
type input "discount"
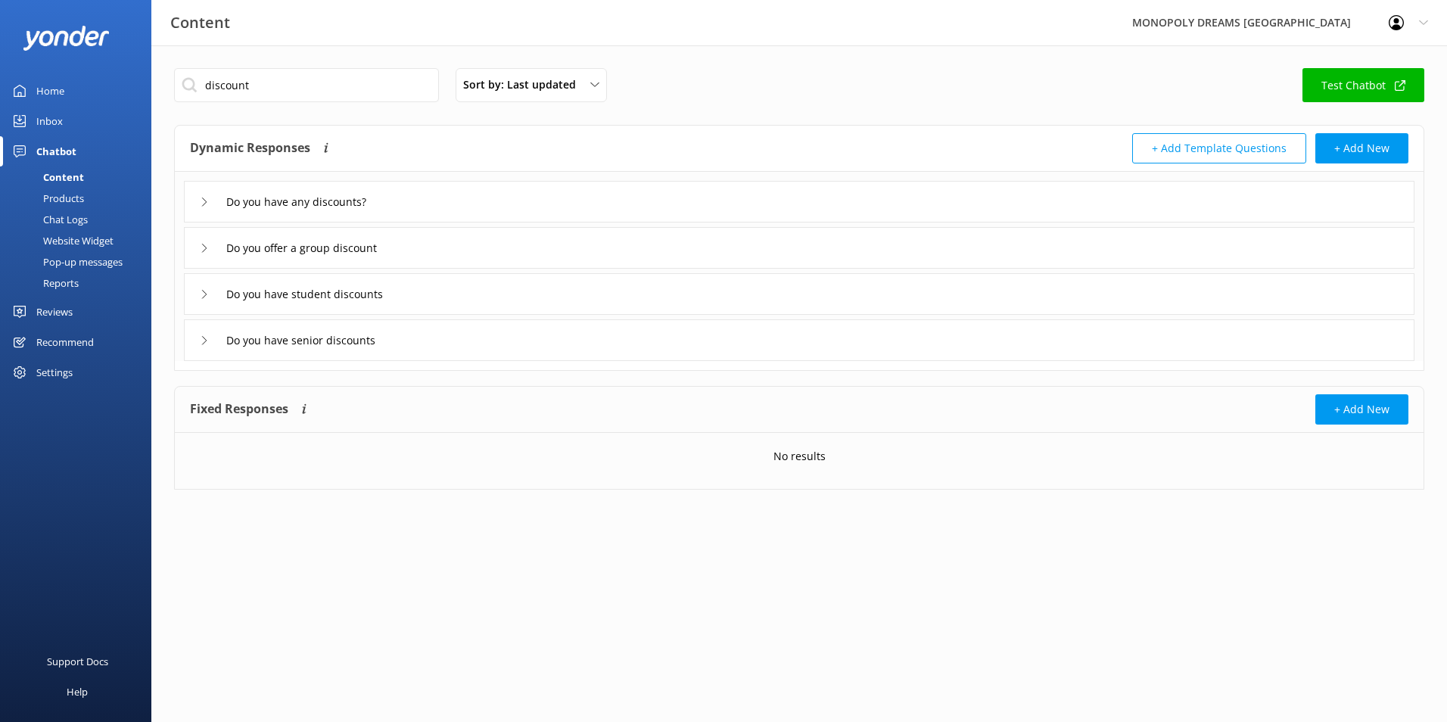
click at [455, 240] on div "Do you offer a group discount" at bounding box center [799, 248] width 1230 height 42
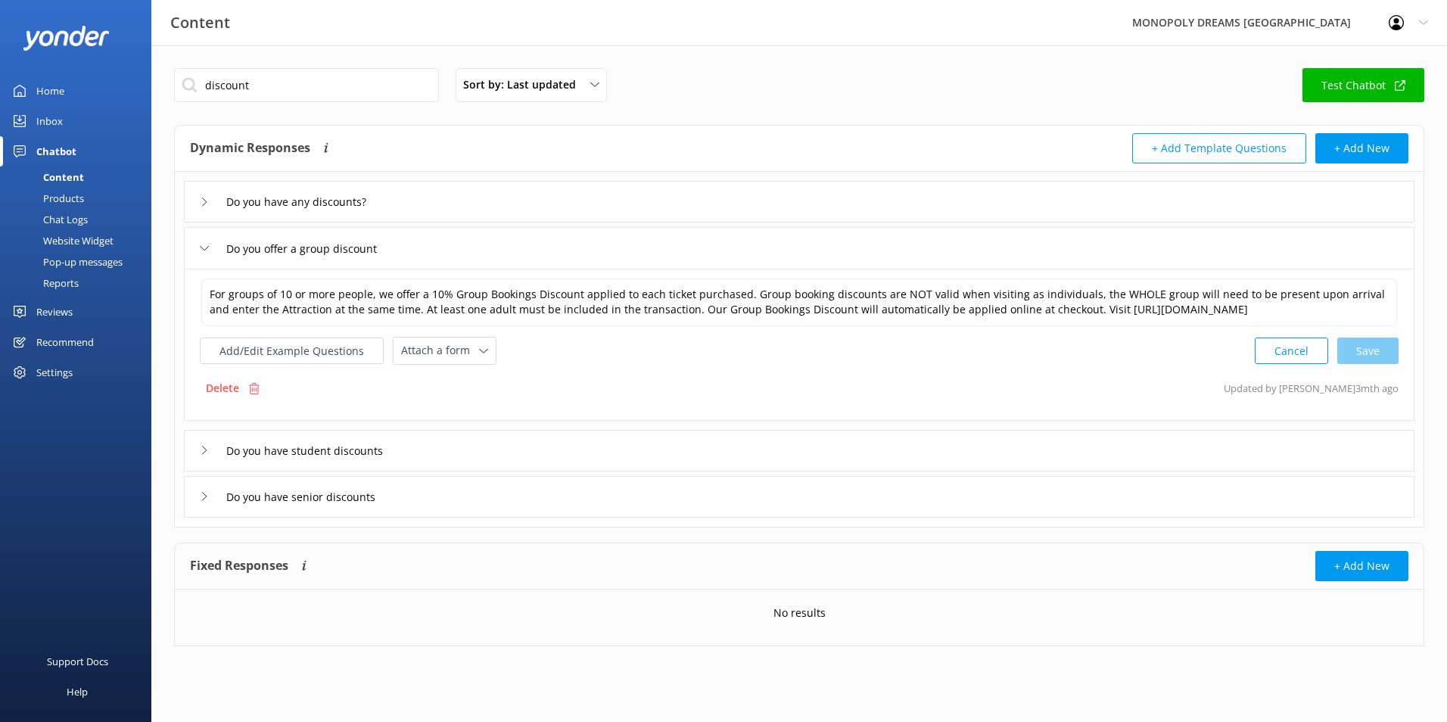
click at [212, 247] on div "Do you offer a group discount" at bounding box center [297, 248] width 194 height 25
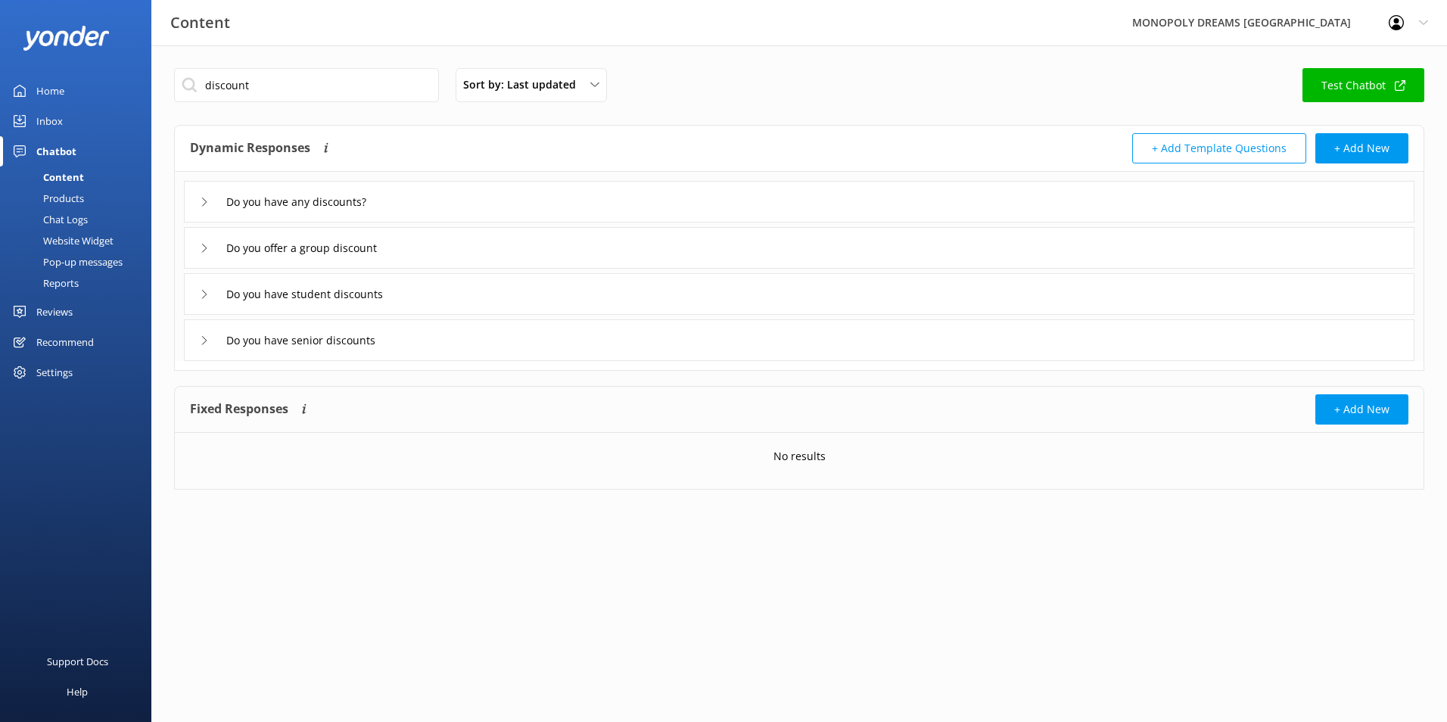
click at [199, 284] on div "Do you have student discounts" at bounding box center [799, 294] width 1230 height 42
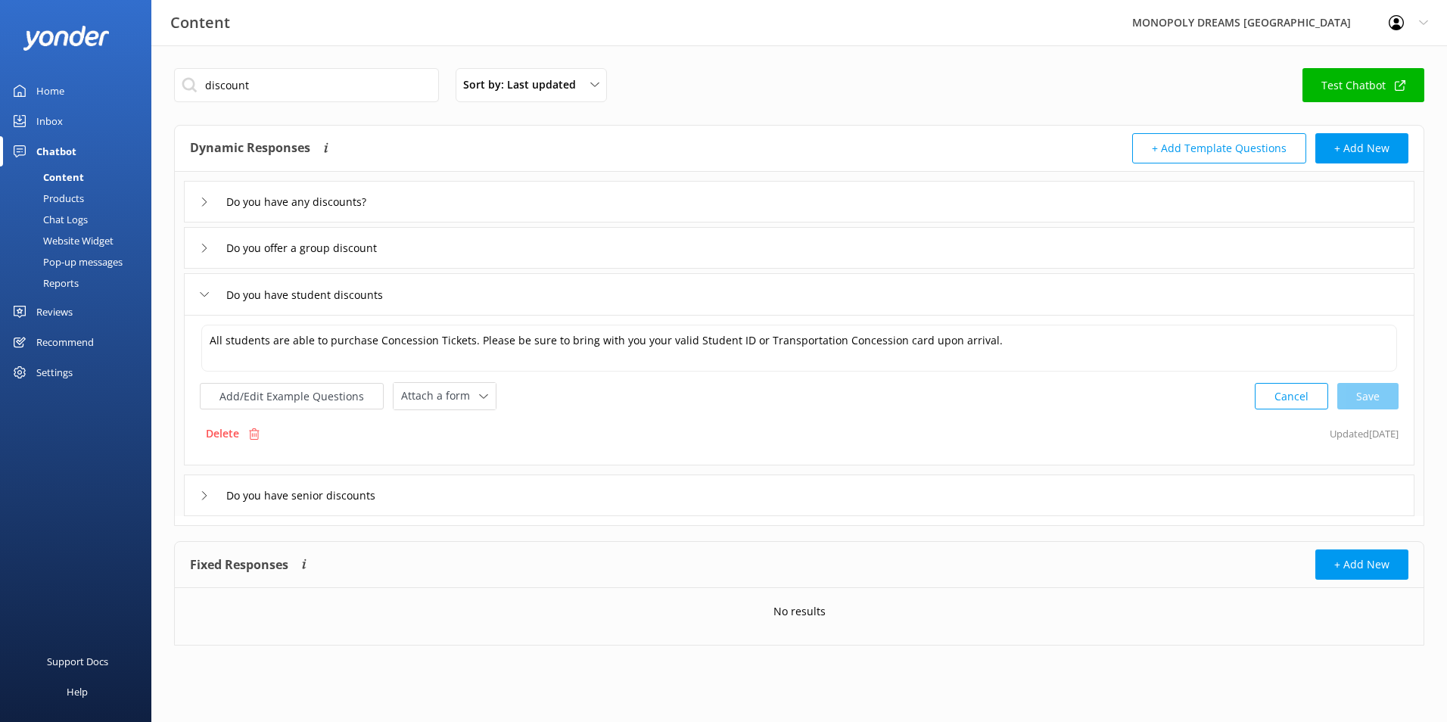
click at [199, 284] on div "Do you have student discounts" at bounding box center [799, 294] width 1230 height 42
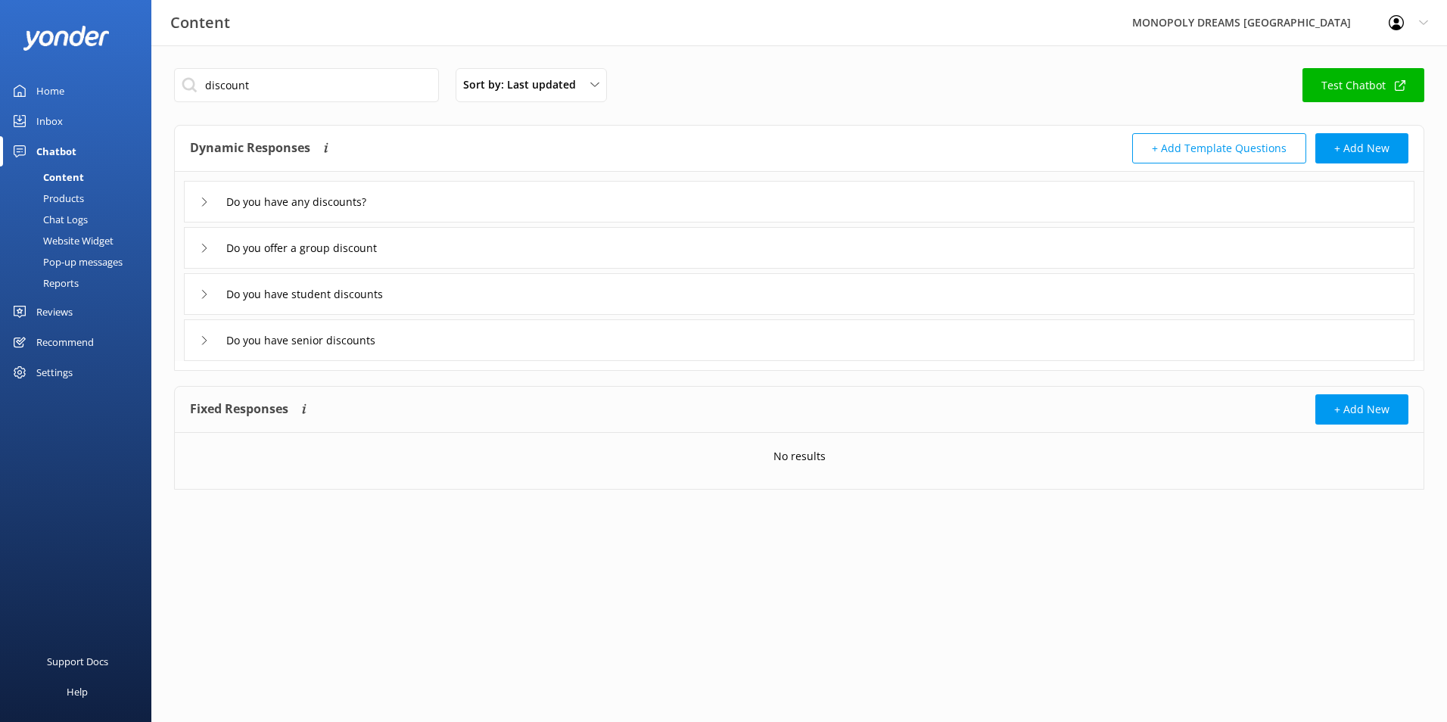
click at [200, 343] on icon at bounding box center [204, 340] width 9 height 9
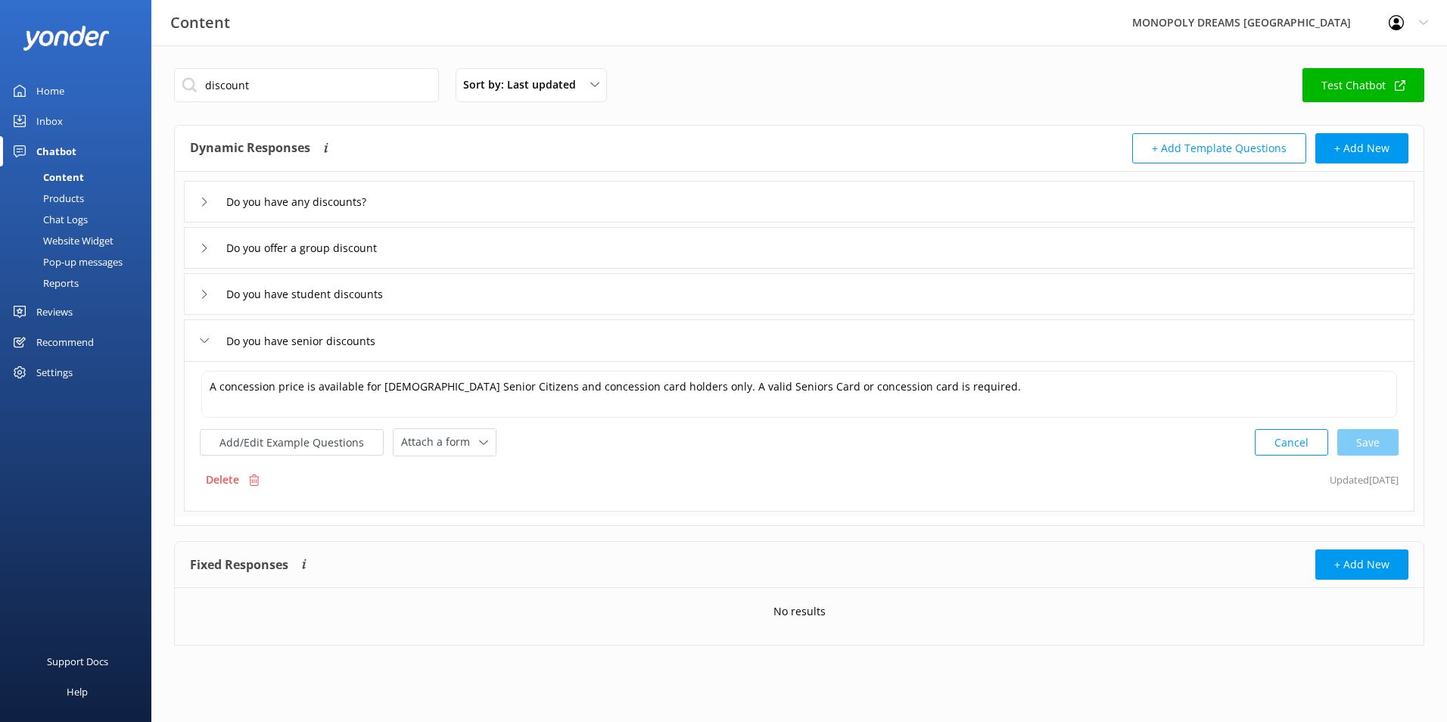
click at [200, 343] on icon at bounding box center [204, 340] width 9 height 9
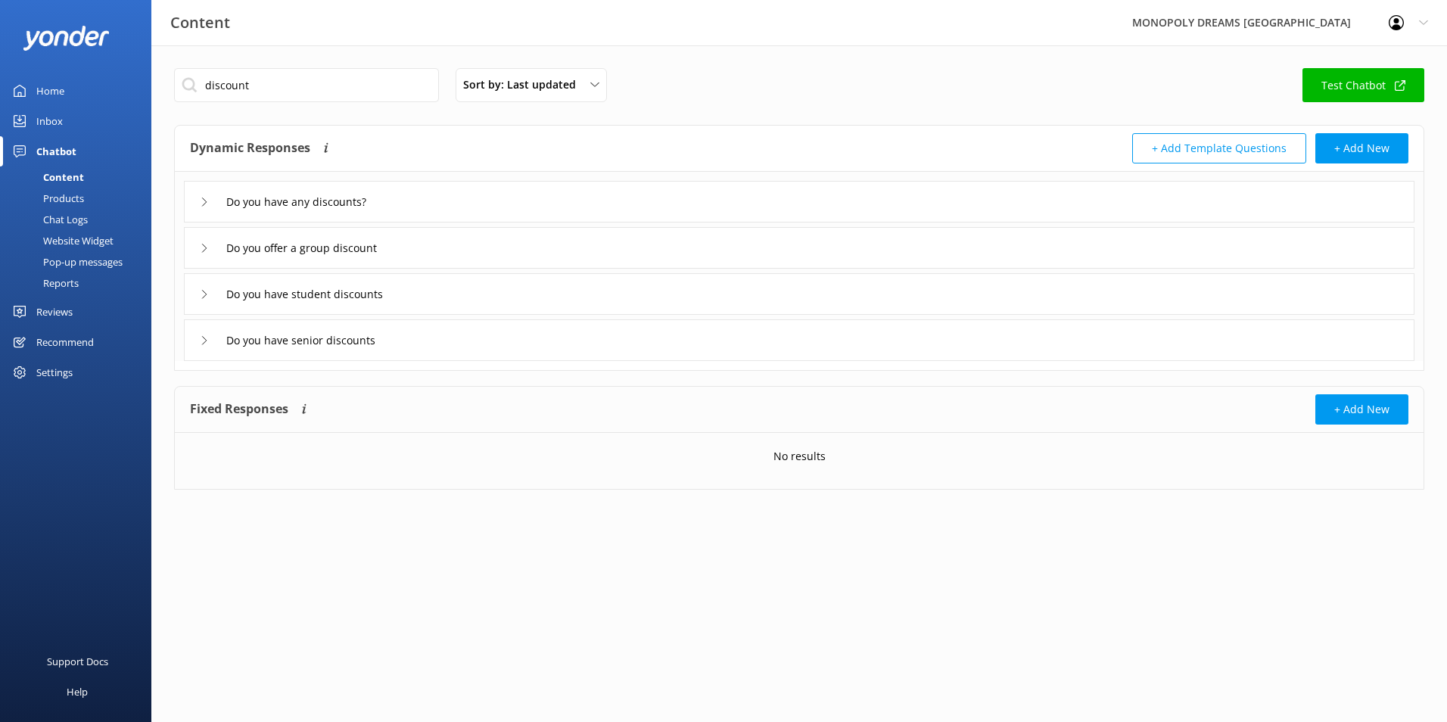
click at [207, 188] on div "Do you have any discounts?" at bounding box center [799, 202] width 1230 height 42
